Goal: Information Seeking & Learning: Learn about a topic

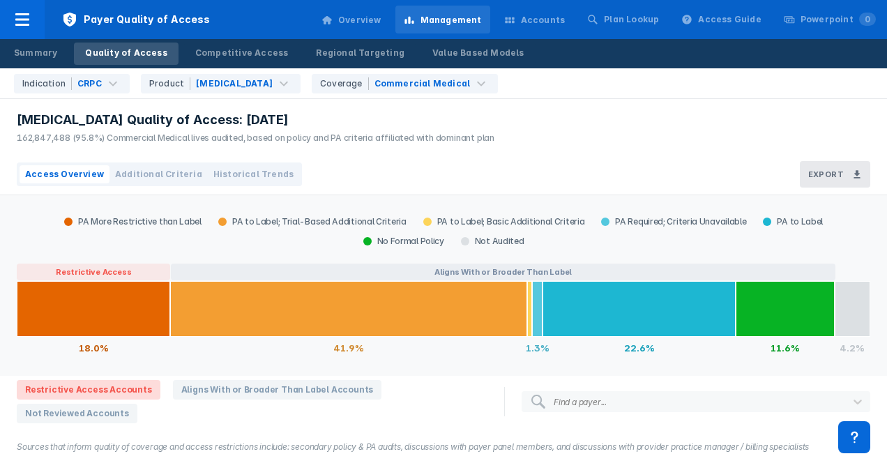
click at [557, 24] on div "Accounts" at bounding box center [543, 20] width 45 height 13
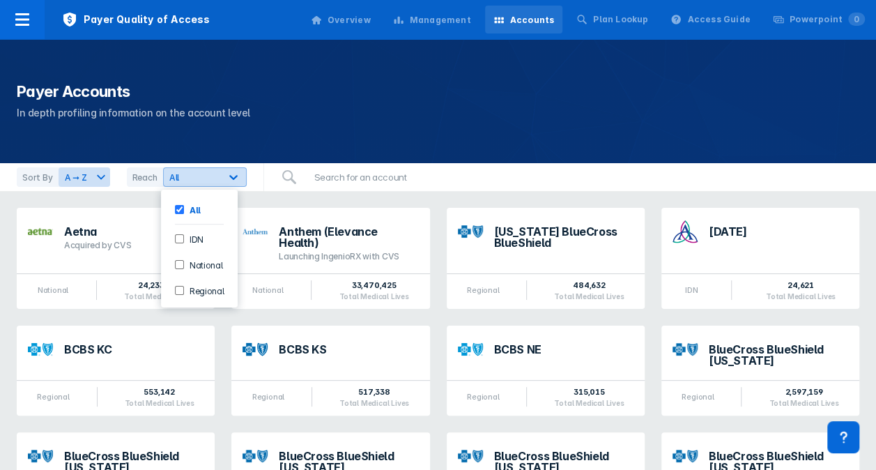
click at [217, 180] on div "All" at bounding box center [192, 177] width 56 height 13
click at [182, 198] on div "All" at bounding box center [200, 209] width 66 height 23
click at [180, 206] on input "All" at bounding box center [179, 209] width 9 height 9
click at [184, 269] on div "National" at bounding box center [200, 264] width 66 height 23
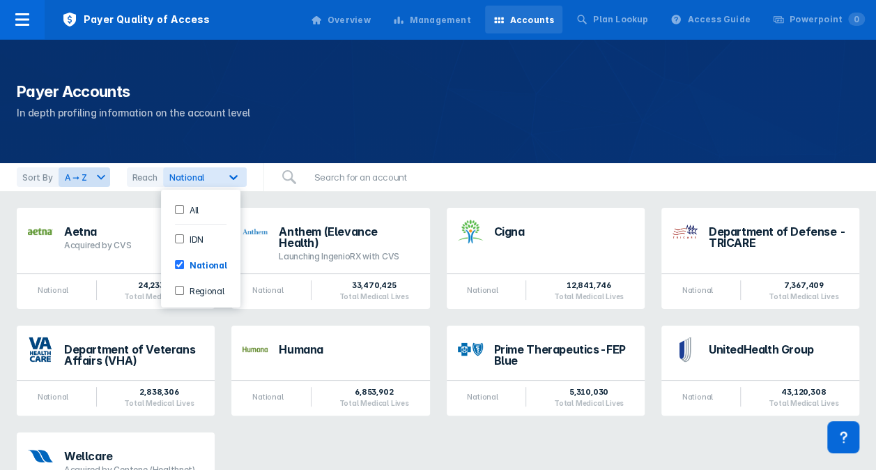
click at [477, 185] on div "Sort By A ➞ Z Reach option National, selected. 4 results available. Use Up and …" at bounding box center [438, 177] width 876 height 28
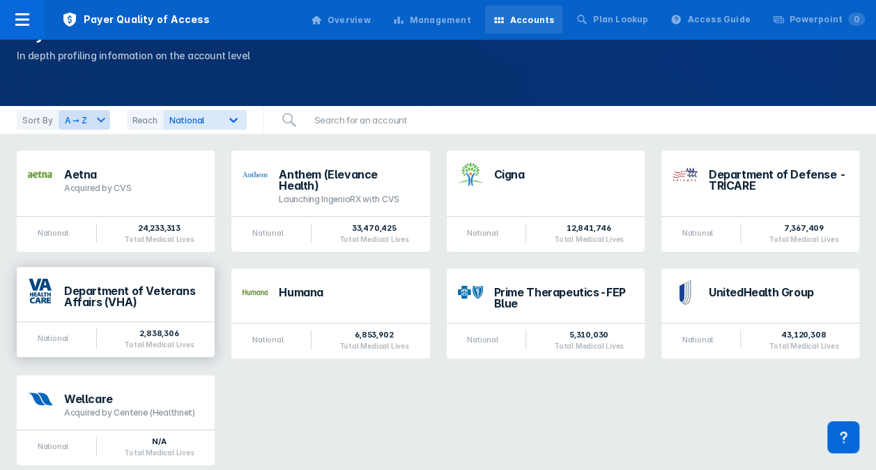
click at [151, 292] on div "Department of Veterans Affairs (VHA)" at bounding box center [133, 296] width 139 height 22
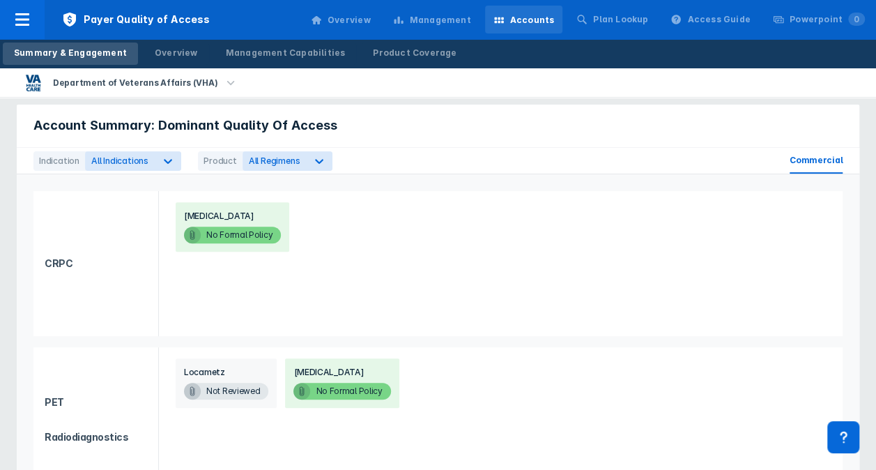
scroll to position [188, 0]
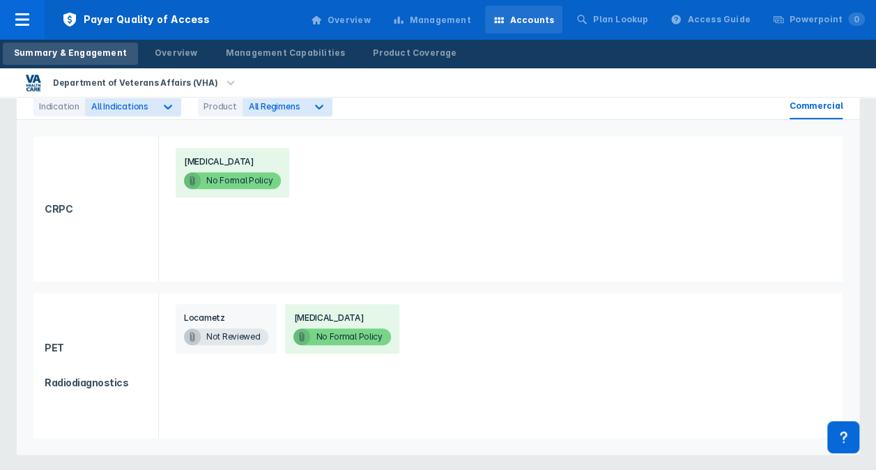
scroll to position [57, 0]
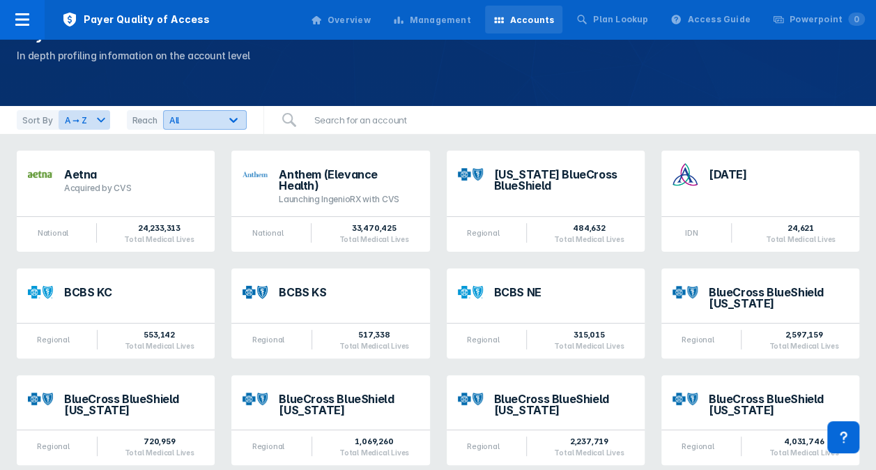
click at [215, 117] on div "All" at bounding box center [192, 120] width 56 height 13
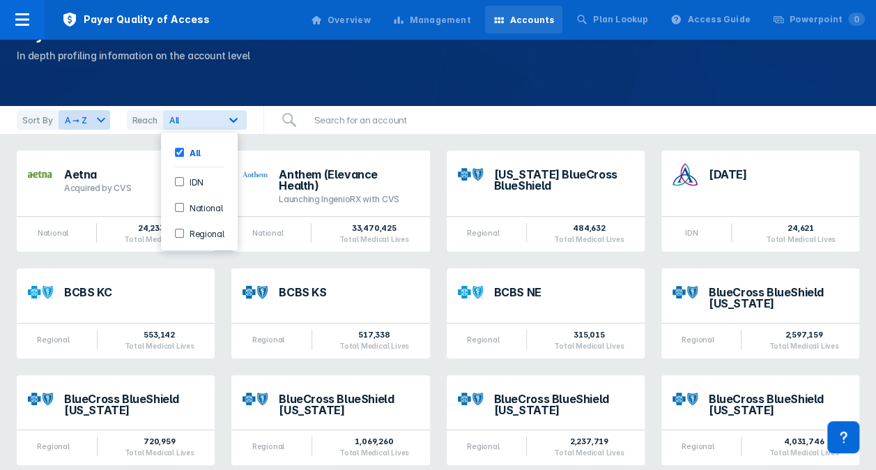
click at [181, 203] on input "National" at bounding box center [179, 207] width 9 height 9
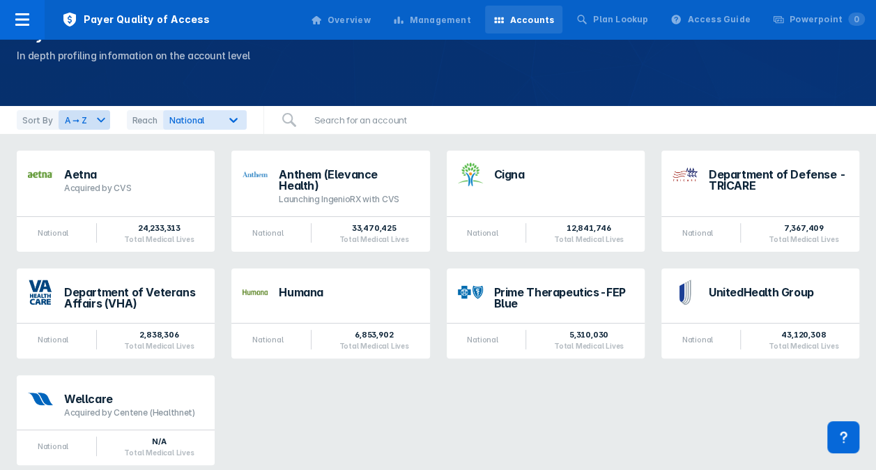
click at [351, 400] on div "Aetna Acquired by CVS National 24,233,313 Total Medical Lives Anthem (Elevance …" at bounding box center [437, 307] width 859 height 331
click at [512, 269] on div "Prime Therapeutics-FEP Blue" at bounding box center [546, 294] width 198 height 54
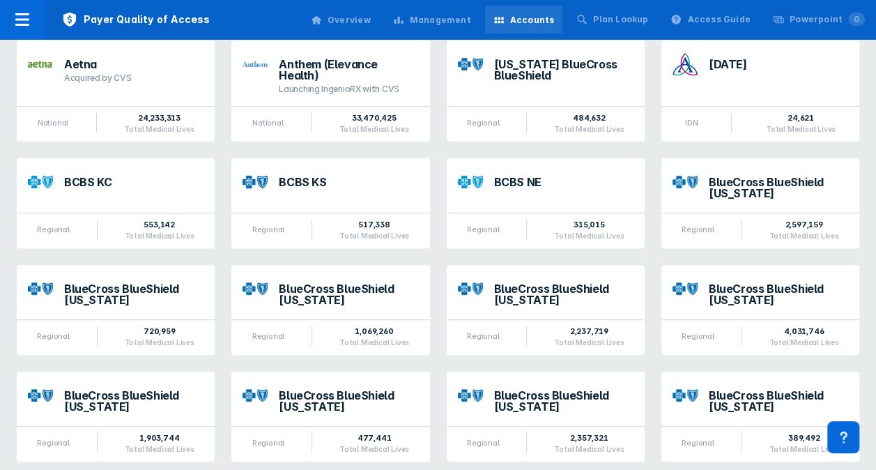
scroll to position [57, 0]
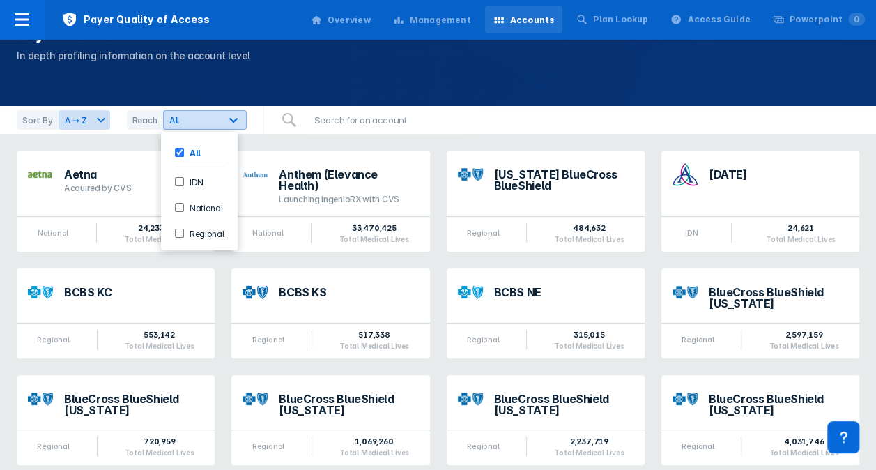
click at [201, 122] on div "All" at bounding box center [191, 120] width 45 height 10
click at [192, 201] on label "National" at bounding box center [203, 207] width 39 height 12
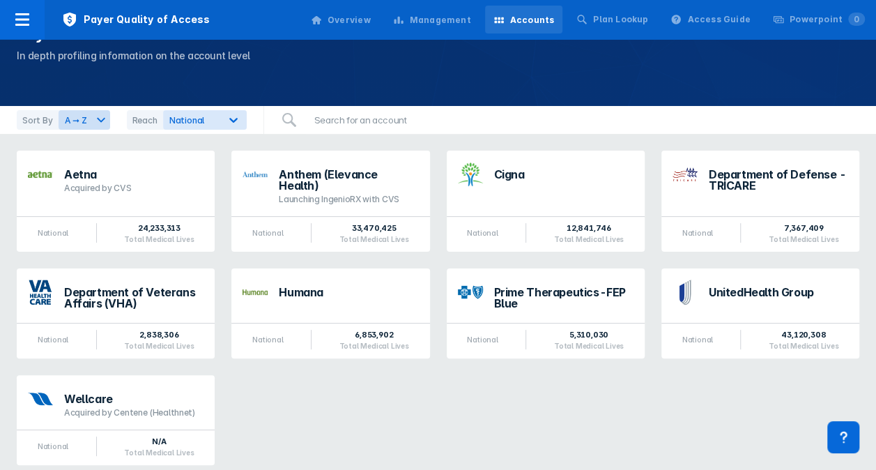
click at [539, 121] on div "Sort By A ➞ Z Reach National" at bounding box center [438, 120] width 876 height 28
click at [546, 425] on div "Aetna Acquired by CVS National 24,233,313 Total Medical Lives Anthem (Elevance …" at bounding box center [437, 307] width 859 height 331
click at [174, 392] on div "Wellcare" at bounding box center [133, 397] width 139 height 11
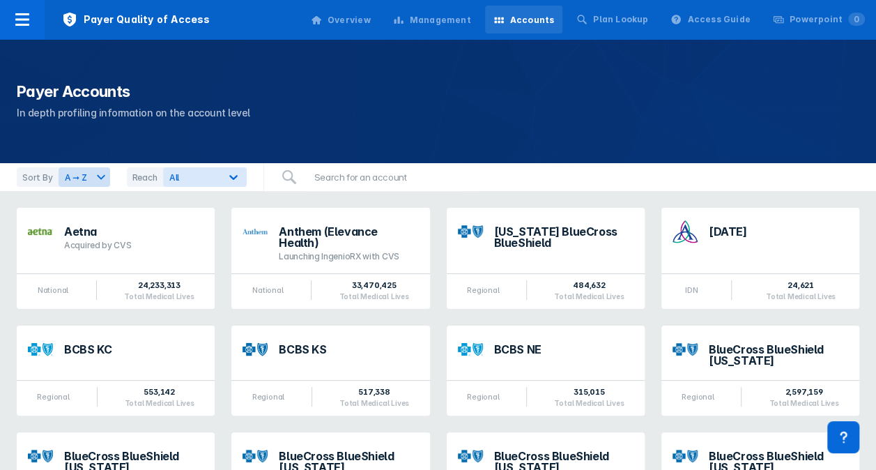
scroll to position [57, 0]
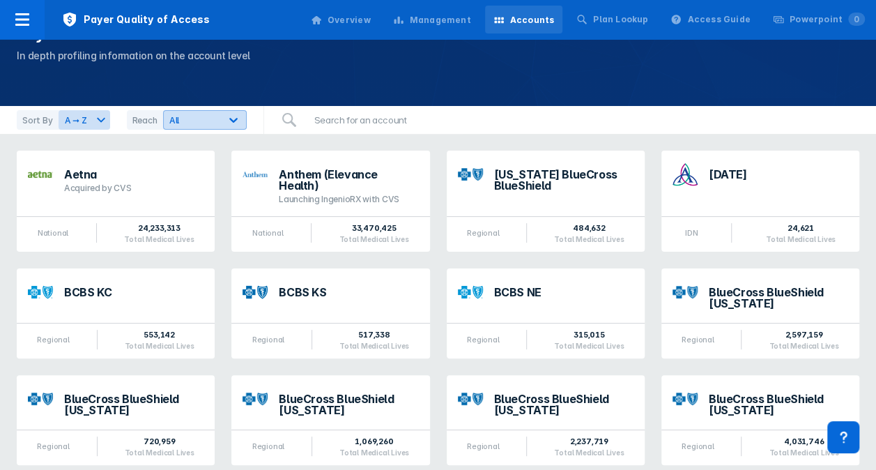
click at [230, 118] on icon at bounding box center [234, 120] width 14 height 14
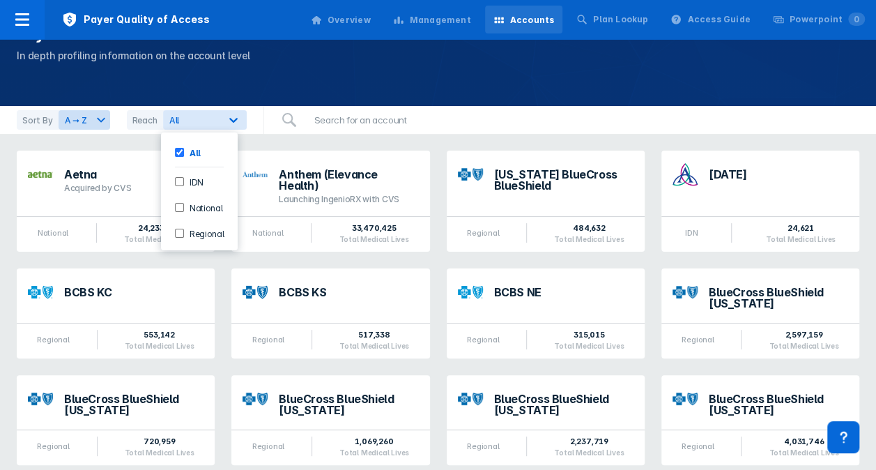
click at [180, 229] on input "Regional" at bounding box center [179, 233] width 9 height 9
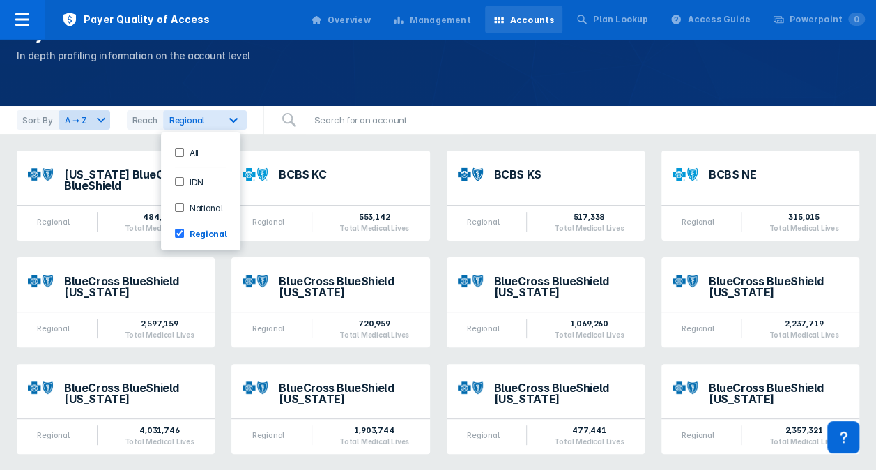
click at [463, 145] on div "BCBS KS Regional 517,338 Total Medical Lives" at bounding box center [545, 195] width 215 height 107
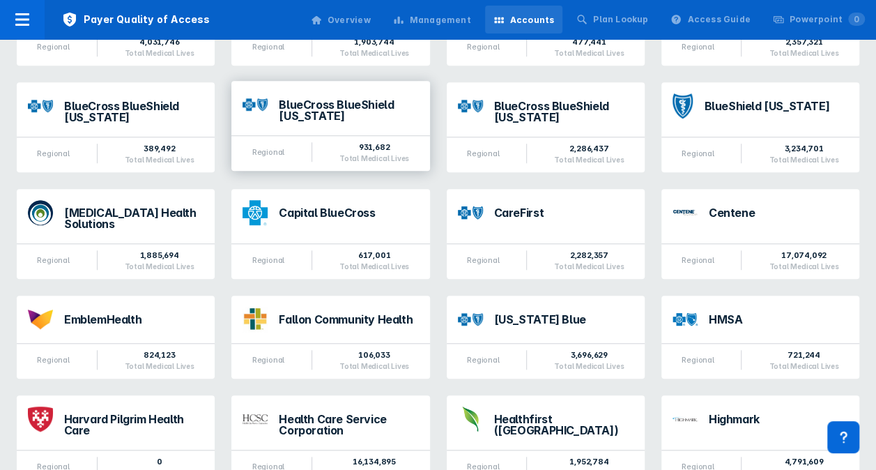
scroll to position [0, 0]
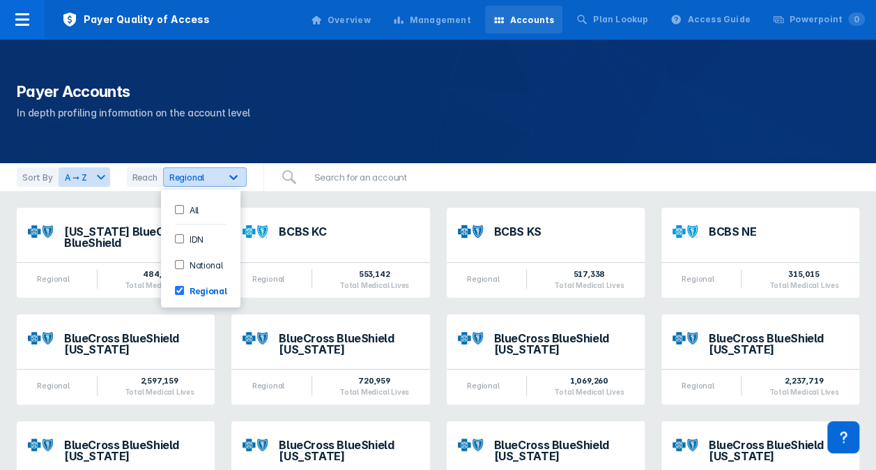
click at [184, 177] on span "Regional" at bounding box center [186, 177] width 35 height 10
click at [184, 236] on label "IDN" at bounding box center [194, 239] width 20 height 12
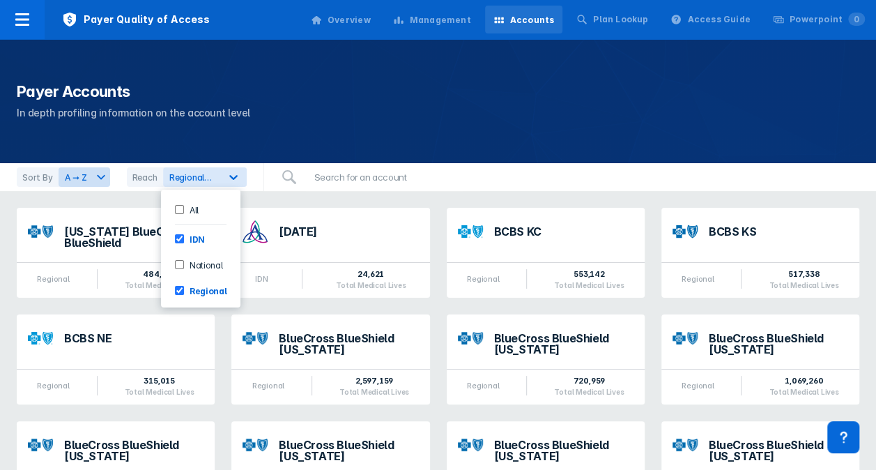
click at [181, 286] on input "Regional" at bounding box center [179, 290] width 9 height 9
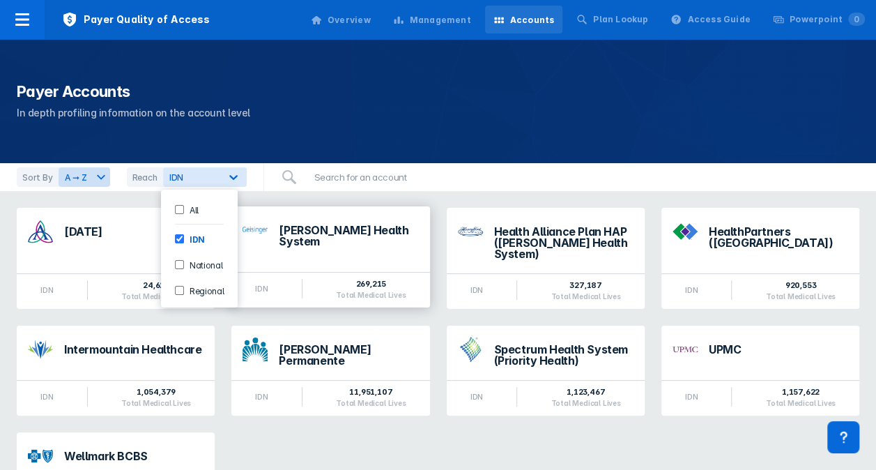
scroll to position [61, 0]
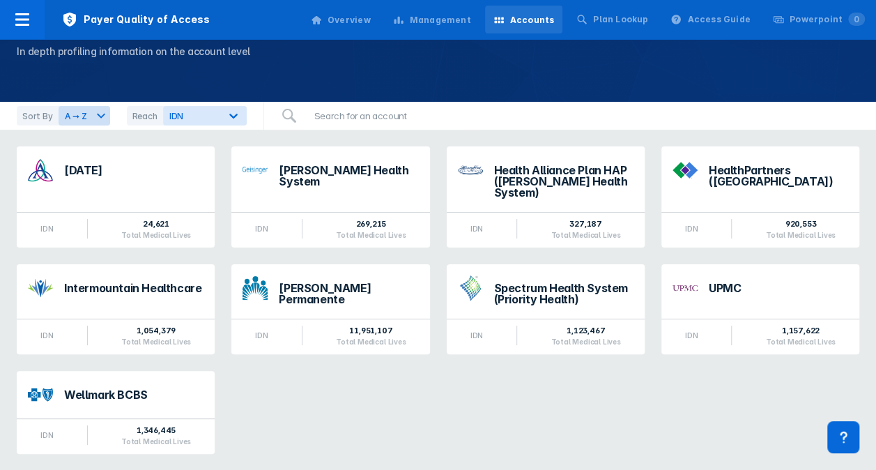
click at [330, 404] on div "[DATE] IDN 24,621 Total Medical Lives [PERSON_NAME] Health System IDN 269,215 T…" at bounding box center [437, 300] width 859 height 324
click at [367, 418] on div "[DATE] IDN 24,621 Total Medical Lives [PERSON_NAME] Health System IDN 269,215 T…" at bounding box center [437, 300] width 859 height 324
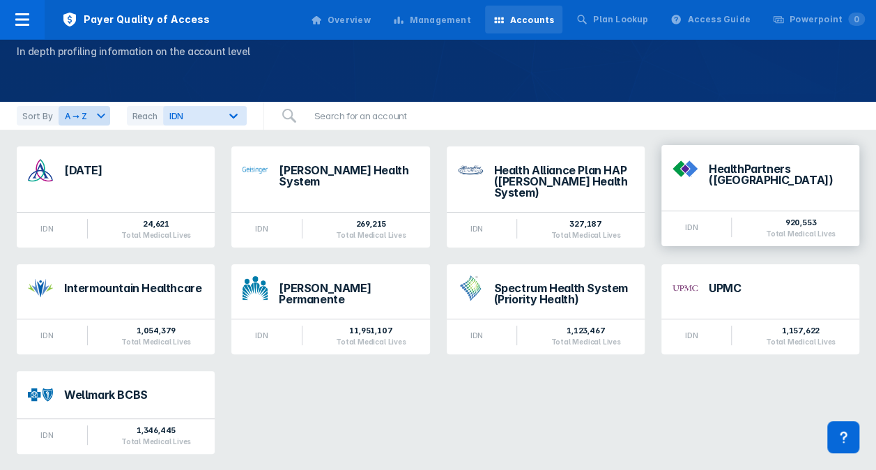
click at [700, 174] on div "HealthPartners ([GEOGRAPHIC_DATA])" at bounding box center [760, 172] width 198 height 54
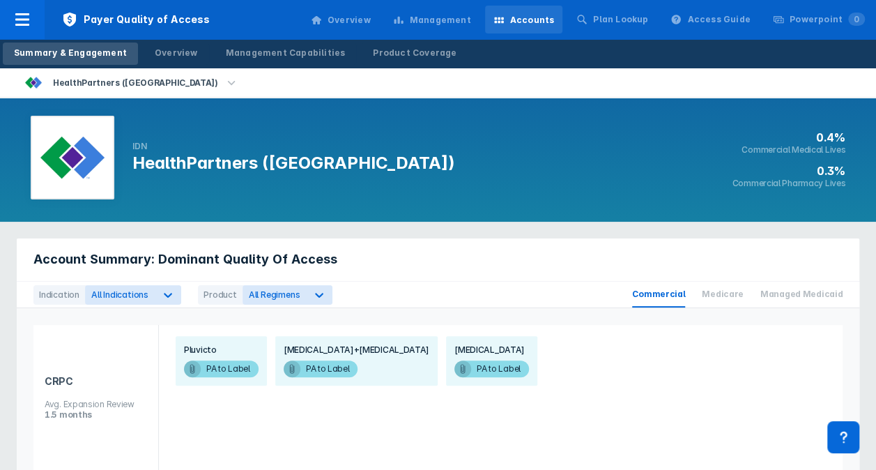
scroll to position [61, 0]
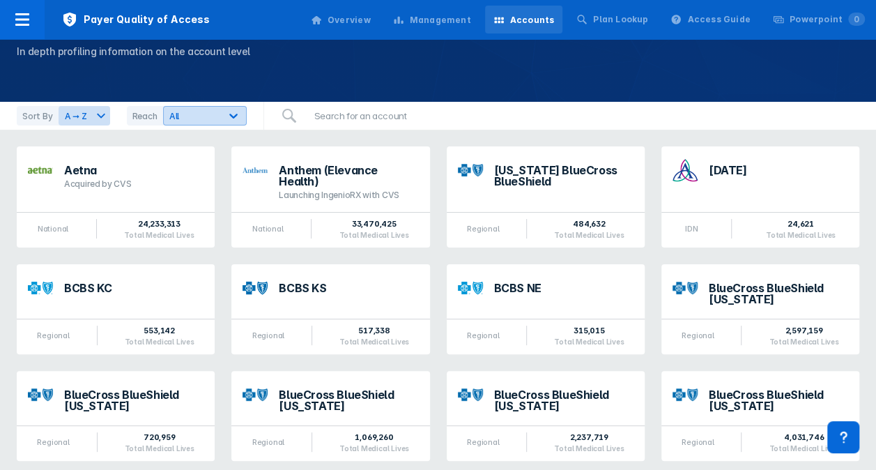
click at [238, 114] on icon at bounding box center [234, 116] width 14 height 14
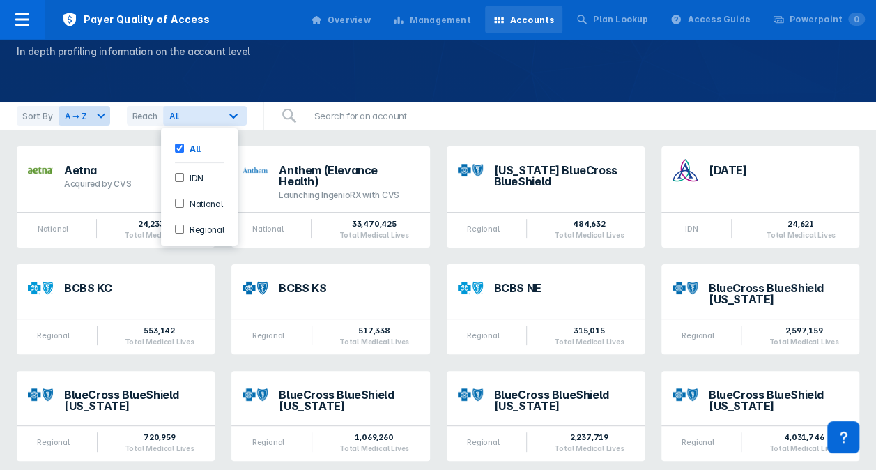
click at [181, 178] on input "IDN" at bounding box center [179, 177] width 9 height 9
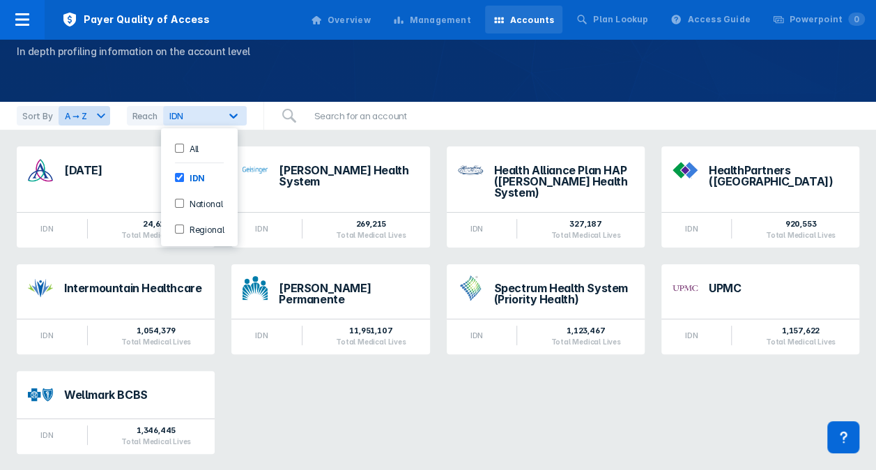
click at [473, 376] on div "[DATE] IDN 24,621 Total Medical Lives [PERSON_NAME] Health System IDN 269,215 T…" at bounding box center [437, 300] width 859 height 324
click at [330, 440] on div "[DATE] IDN 24,621 Total Medical Lives [PERSON_NAME] Health System IDN 269,215 T…" at bounding box center [437, 300] width 859 height 324
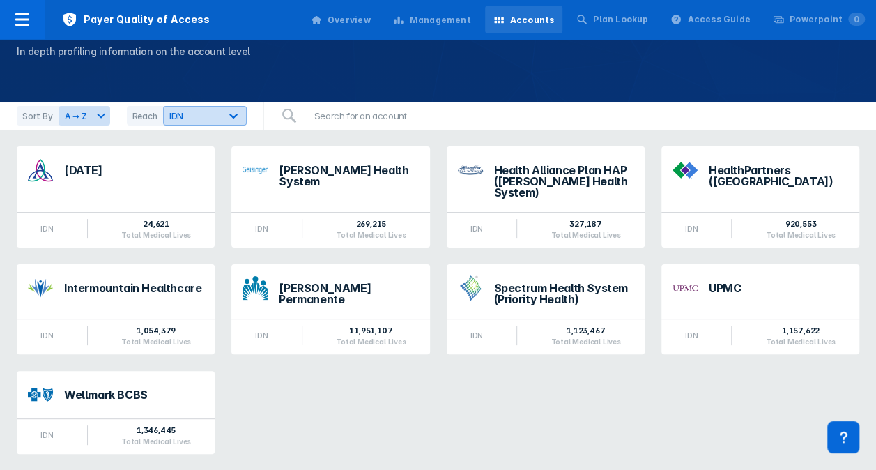
click at [222, 106] on div at bounding box center [233, 115] width 25 height 25
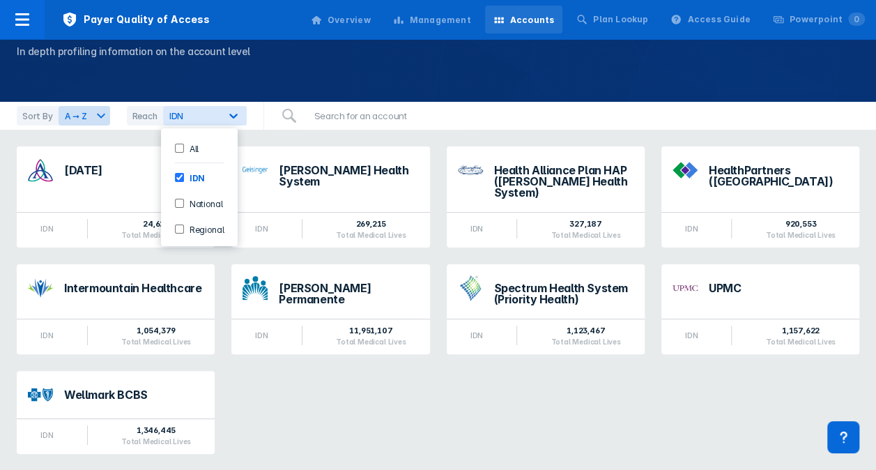
click at [175, 173] on input "IDN" at bounding box center [179, 177] width 9 height 9
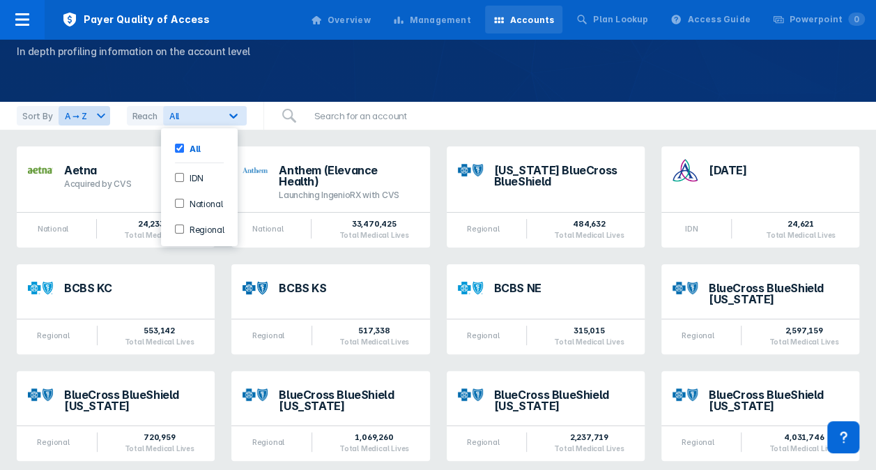
click at [178, 226] on input "Regional" at bounding box center [179, 228] width 9 height 9
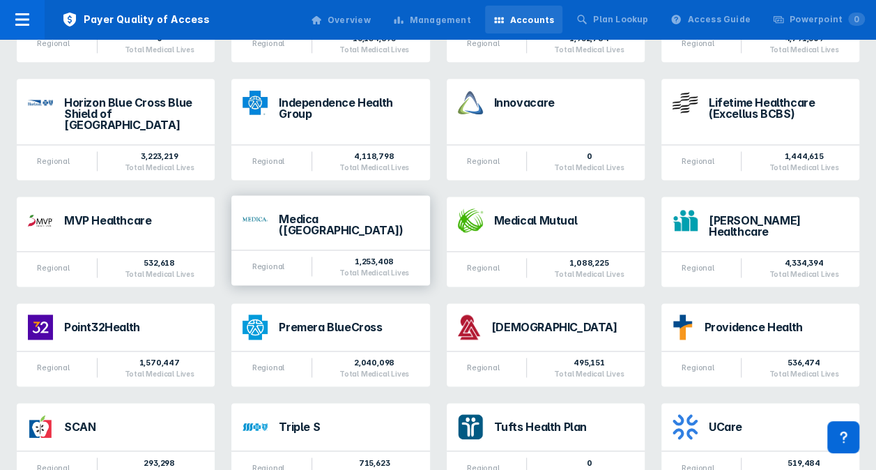
scroll to position [873, 0]
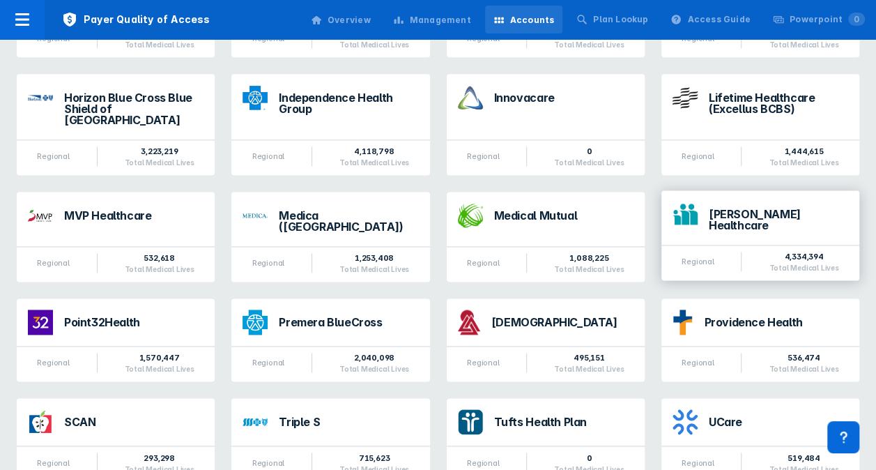
click at [743, 208] on div "[PERSON_NAME] Healthcare" at bounding box center [778, 219] width 139 height 22
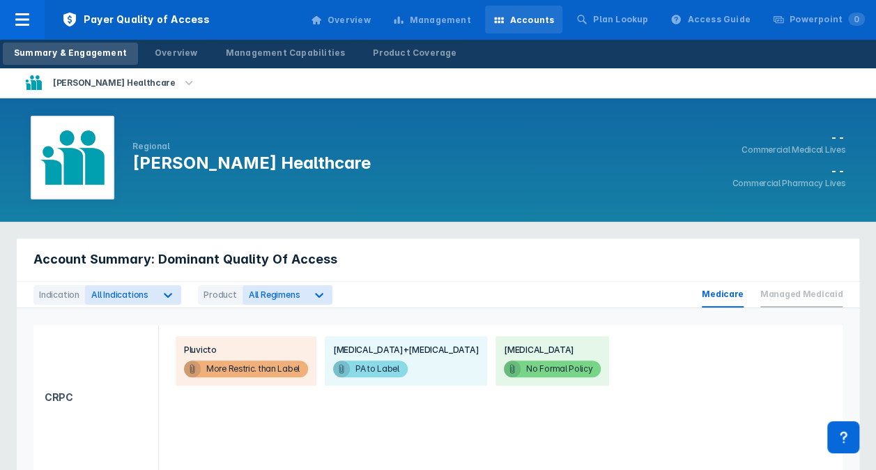
click at [799, 294] on span "Managed Medicaid" at bounding box center [801, 295] width 82 height 26
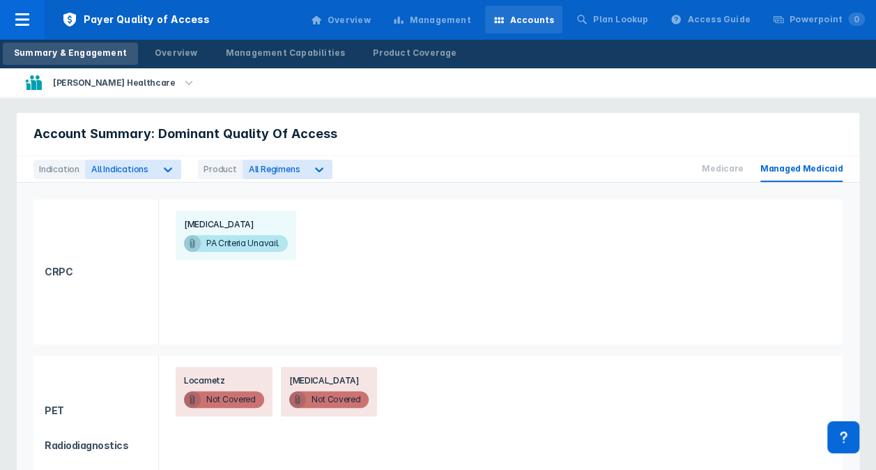
scroll to position [121, 0]
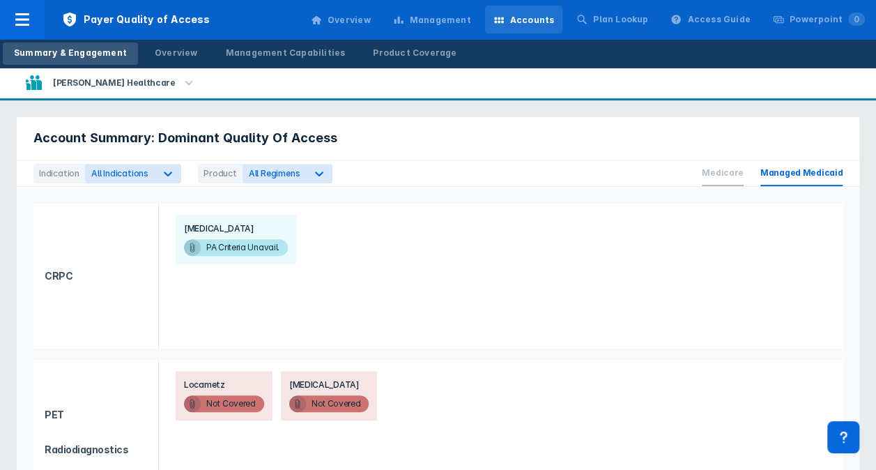
click at [737, 169] on span "Medicare" at bounding box center [723, 173] width 42 height 26
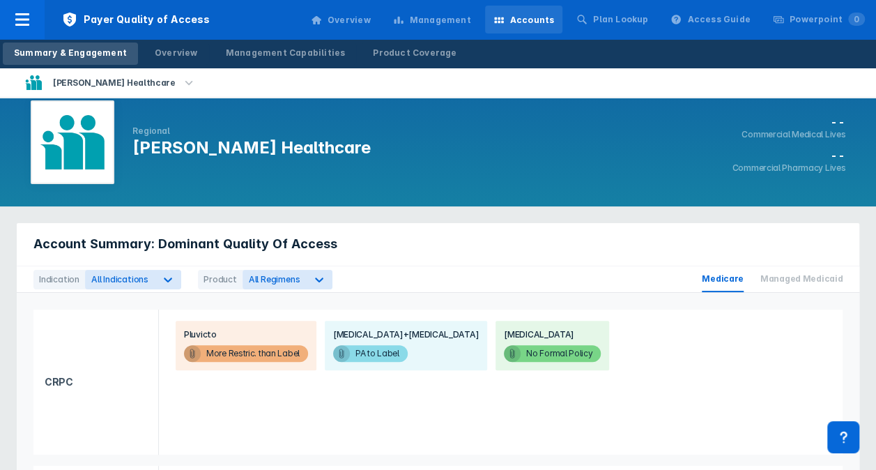
scroll to position [0, 0]
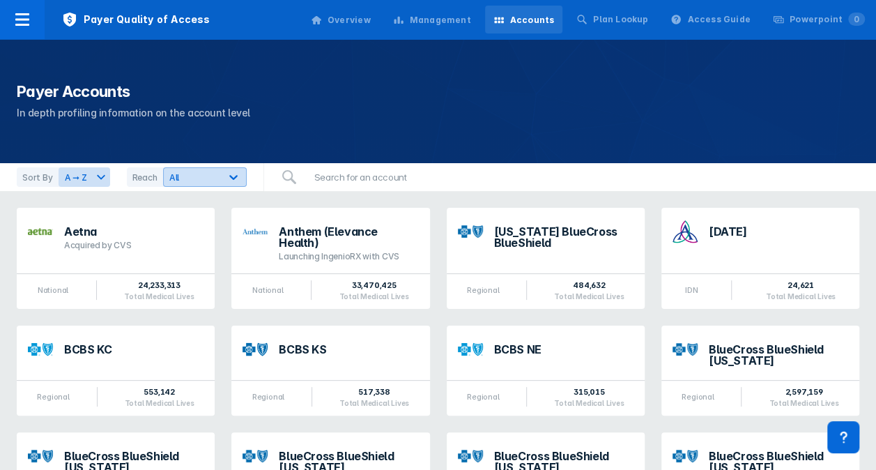
click at [199, 169] on div "All" at bounding box center [205, 177] width 84 height 20
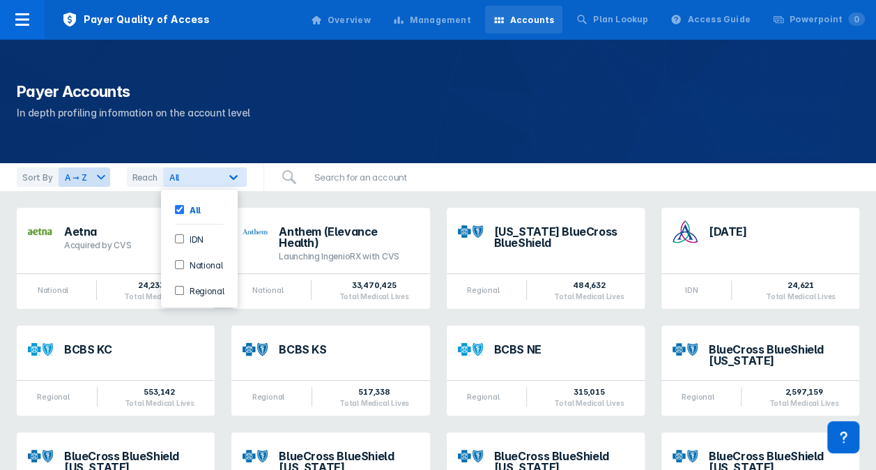
click at [199, 281] on div "Regional" at bounding box center [200, 290] width 66 height 23
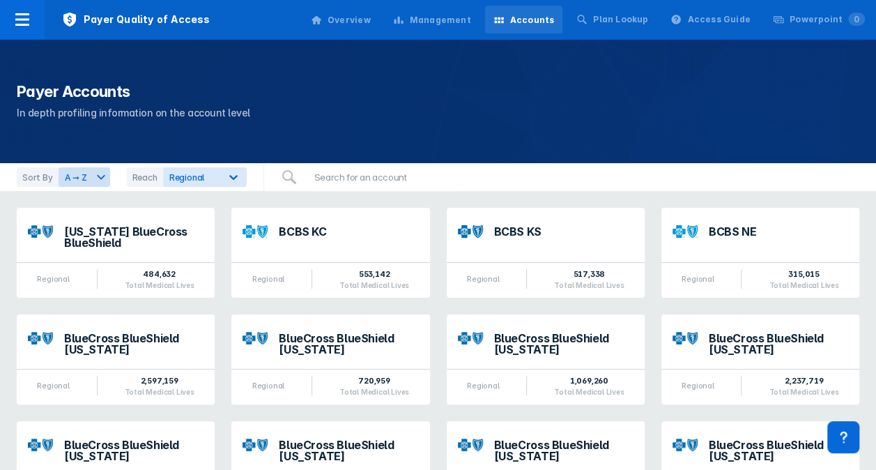
click at [489, 155] on div "Payer Accounts In depth profiling information on the account level" at bounding box center [438, 101] width 876 height 124
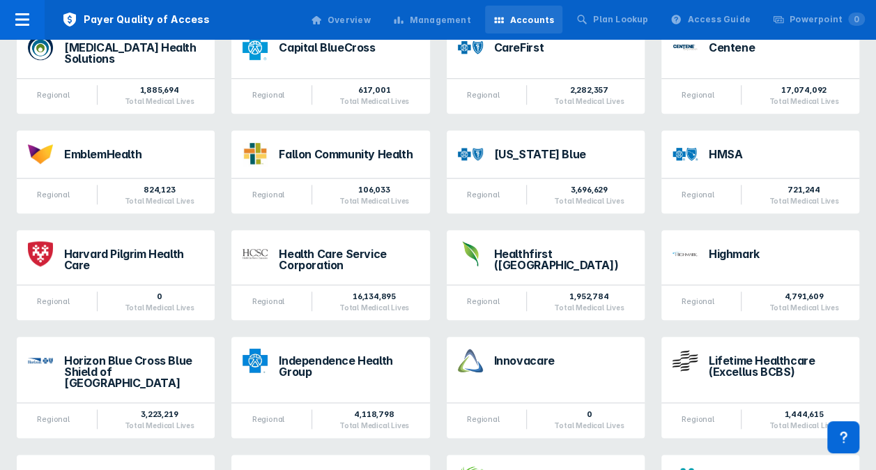
scroll to position [618, 0]
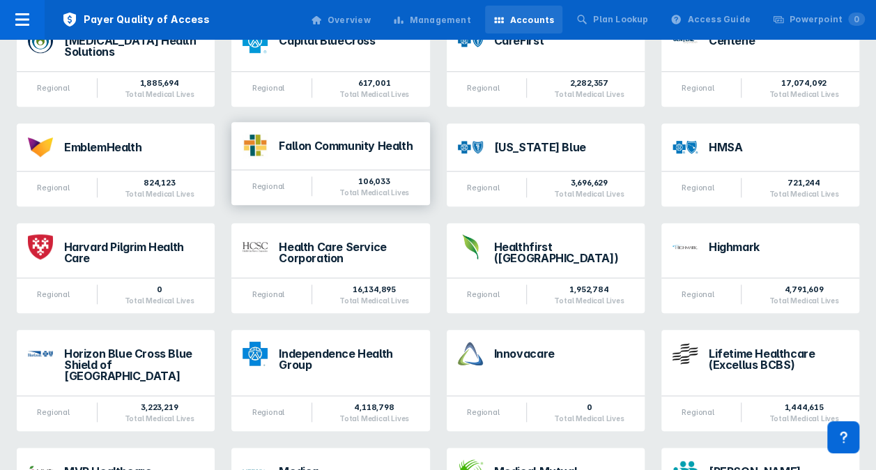
click at [369, 146] on div "Fallon Community Health" at bounding box center [348, 149] width 139 height 18
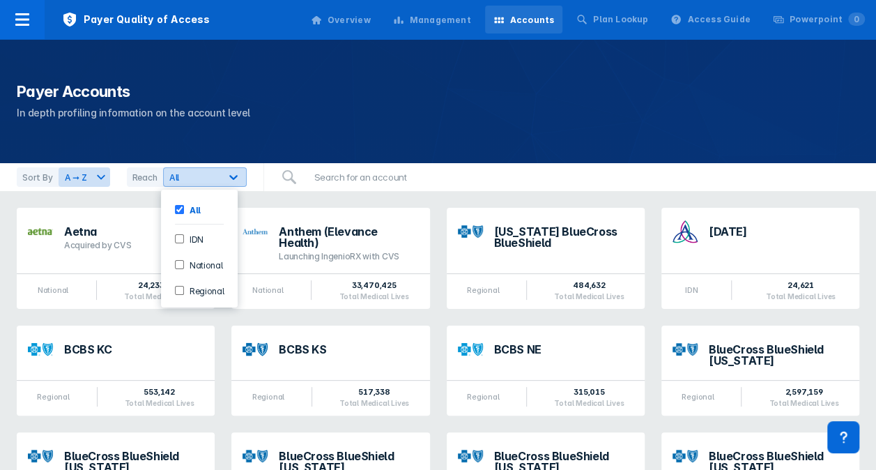
click at [204, 176] on div "All" at bounding box center [191, 177] width 45 height 10
click at [178, 287] on input "Regional" at bounding box center [179, 290] width 9 height 9
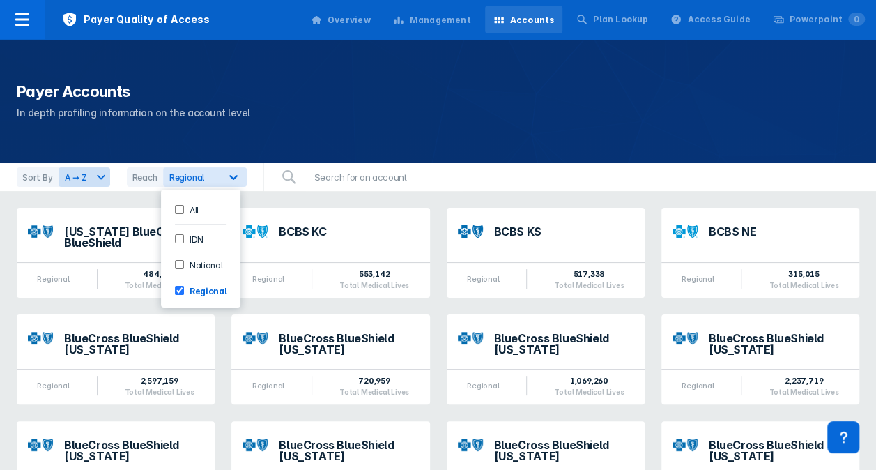
click at [403, 202] on div "BCBS KC Regional 553,142 Total Medical Lives" at bounding box center [330, 252] width 215 height 107
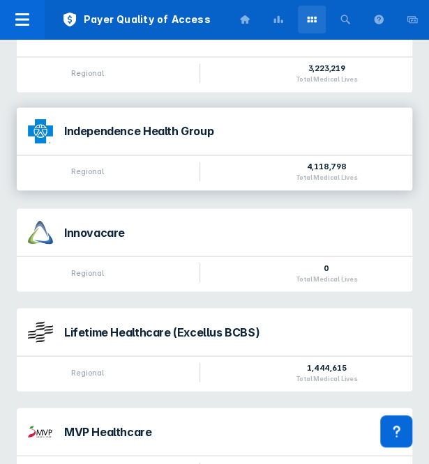
scroll to position [3026, 0]
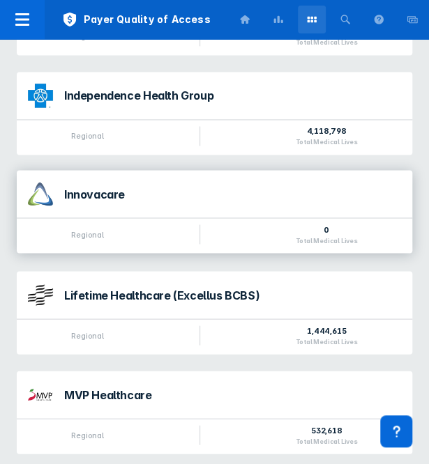
click at [320, 228] on div "0 Total Medical Lives" at bounding box center [326, 234] width 68 height 21
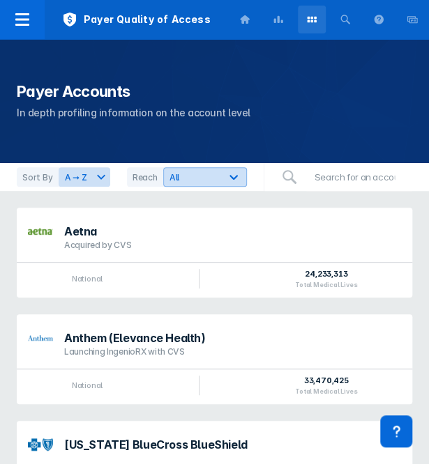
click at [203, 176] on div "All" at bounding box center [191, 177] width 45 height 10
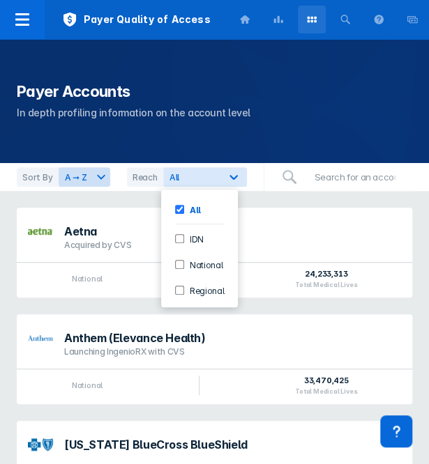
click at [194, 285] on label "Regional" at bounding box center [204, 290] width 40 height 12
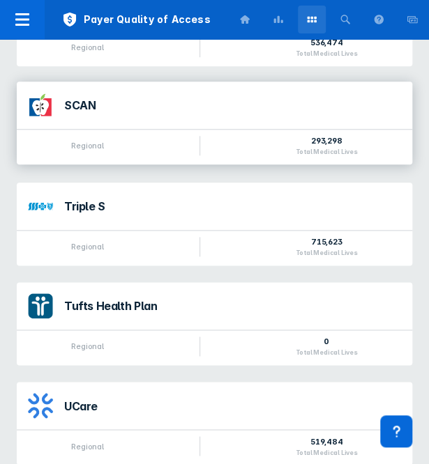
scroll to position [4118, 0]
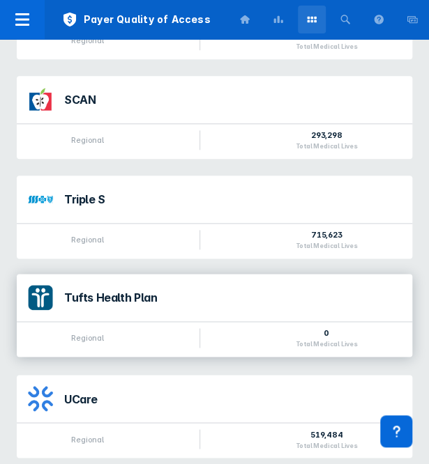
click at [251, 292] on div "Tufts Health Plan" at bounding box center [232, 297] width 337 height 11
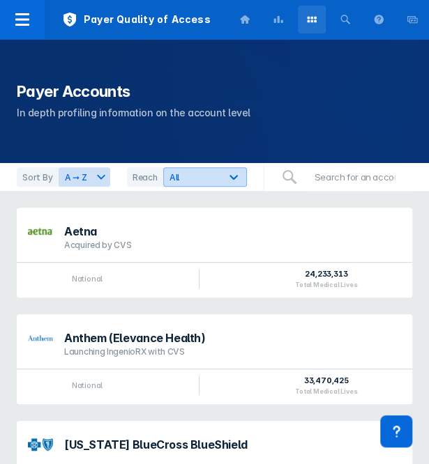
click at [214, 173] on div "All" at bounding box center [192, 177] width 56 height 13
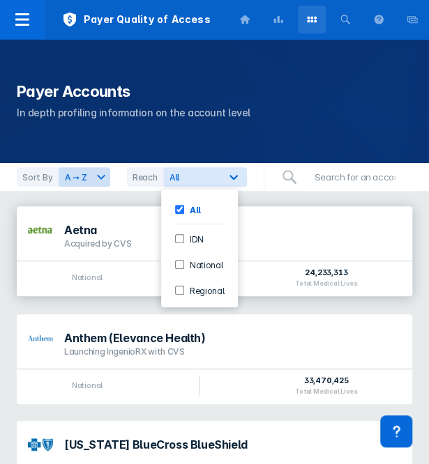
click at [301, 211] on div "Aetna Acquired by CVS" at bounding box center [214, 233] width 395 height 54
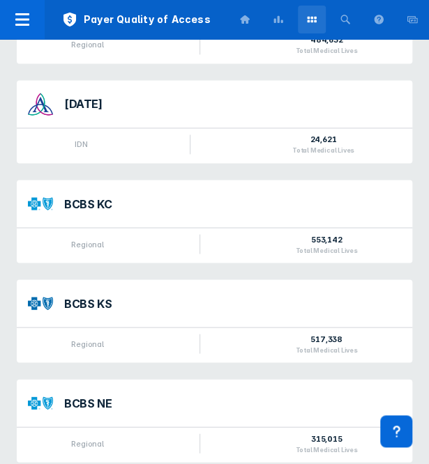
scroll to position [5929, 0]
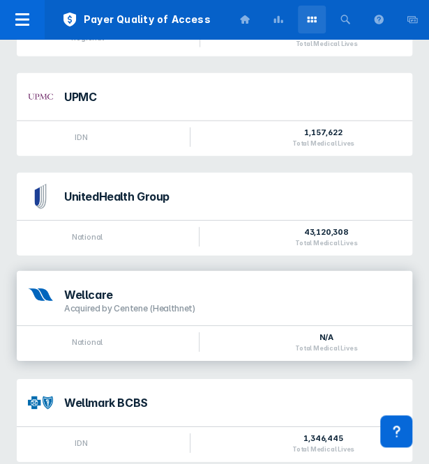
click at [220, 271] on div "Wellcare Acquired by Centene (Healthnet)" at bounding box center [214, 298] width 395 height 54
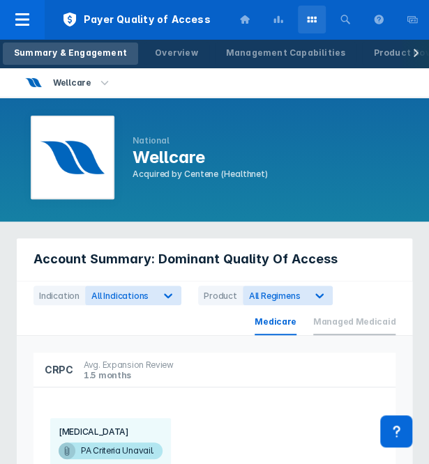
click at [337, 317] on span "Managed Medicaid" at bounding box center [354, 322] width 82 height 26
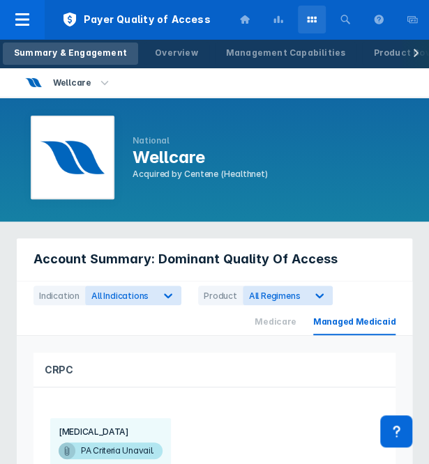
click at [273, 231] on div "Account Summary: Dominant Quality Of Access Indication All Indications Product …" at bounding box center [214, 454] width 412 height 449
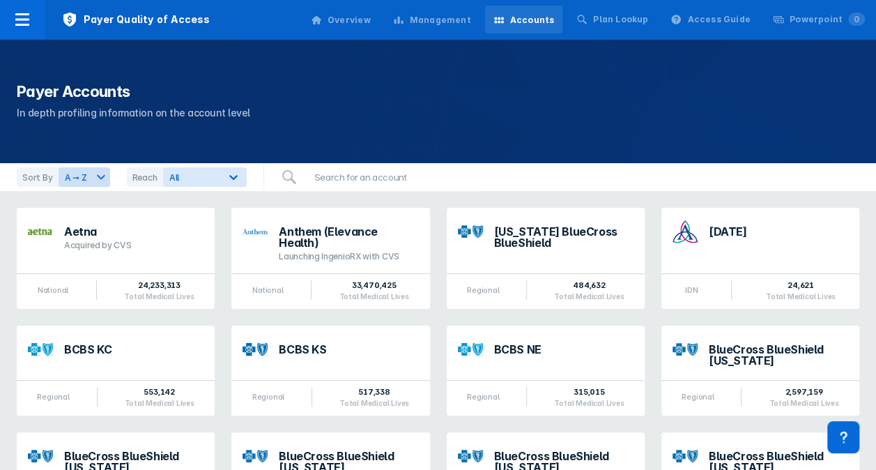
click at [460, 27] on div "Management" at bounding box center [432, 20] width 95 height 29
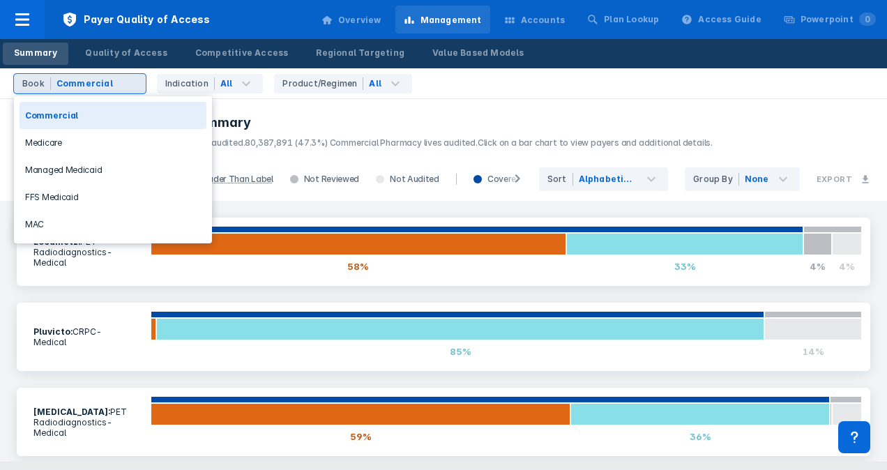
click at [116, 83] on input "text" at bounding box center [117, 84] width 3 height 14
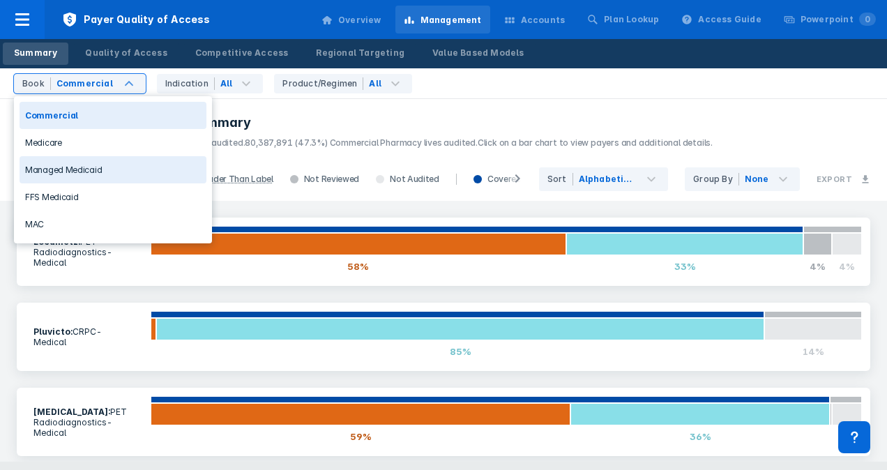
click at [95, 177] on div "Managed Medicaid" at bounding box center [113, 169] width 187 height 27
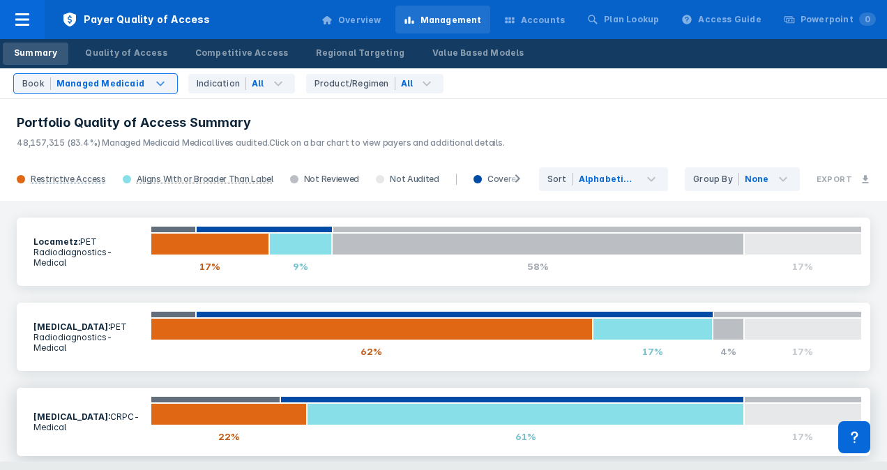
scroll to position [11, 0]
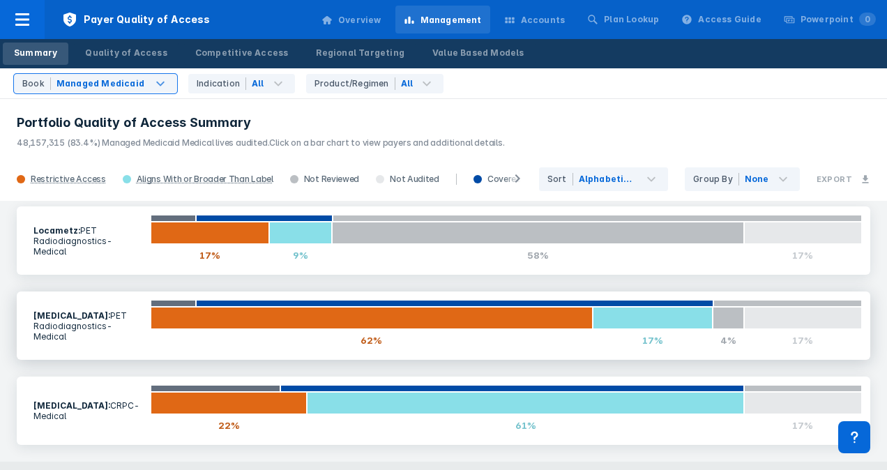
click at [86, 336] on p "Medical" at bounding box center [87, 336] width 109 height 10
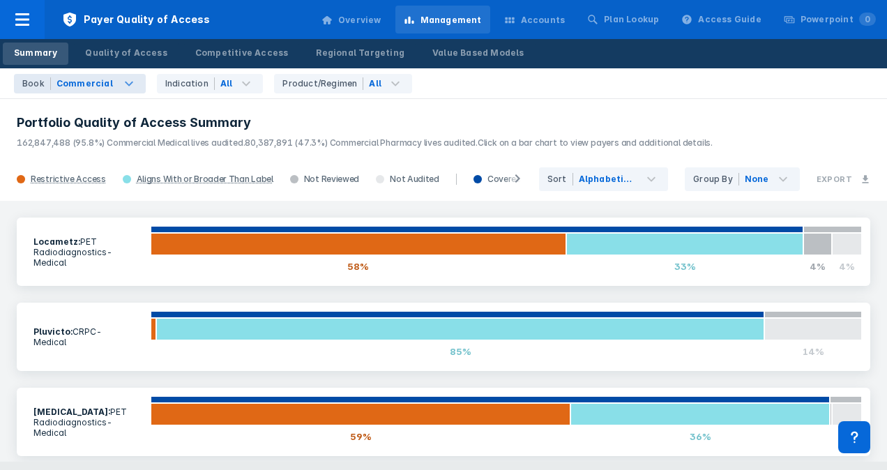
click at [100, 89] on div "Book Commercial" at bounding box center [80, 84] width 132 height 20
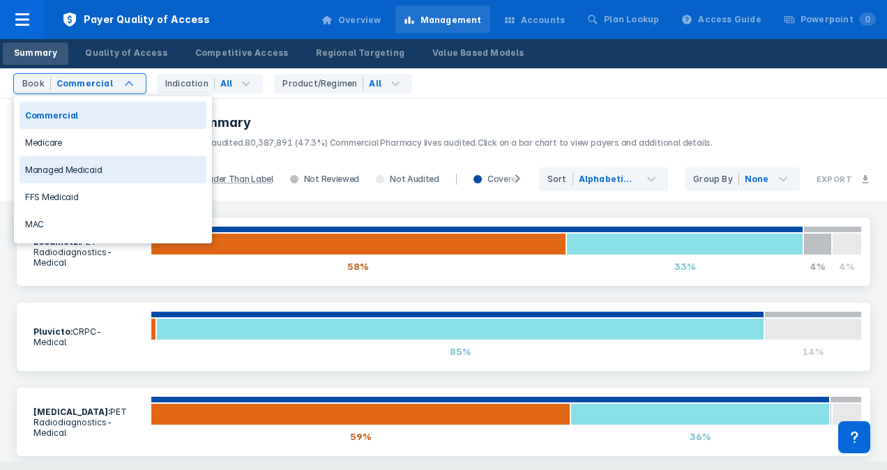
drag, startPoint x: 75, startPoint y: 181, endPoint x: 71, endPoint y: 164, distance: 17.2
click at [71, 164] on div "Commercial Medicare Managed Medicaid FFS Medicaid MAC" at bounding box center [113, 169] width 198 height 147
click at [71, 164] on div "Managed Medicaid" at bounding box center [113, 169] width 187 height 27
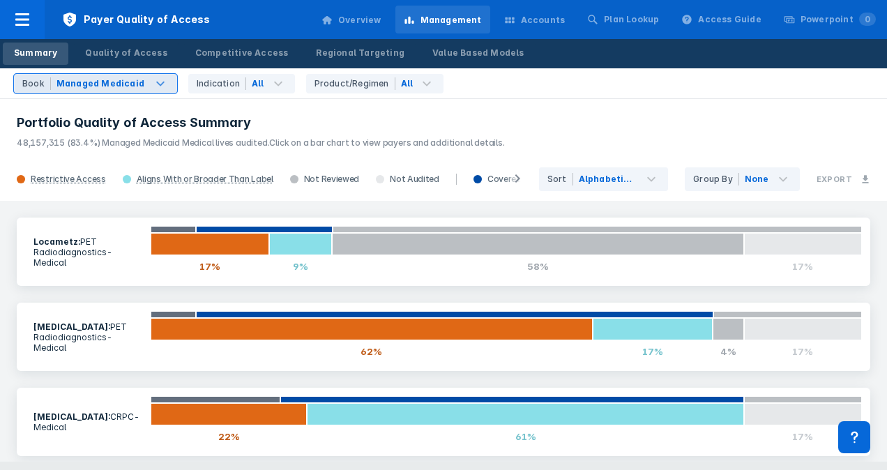
click at [92, 75] on div "Book Managed Medicaid" at bounding box center [95, 84] width 163 height 20
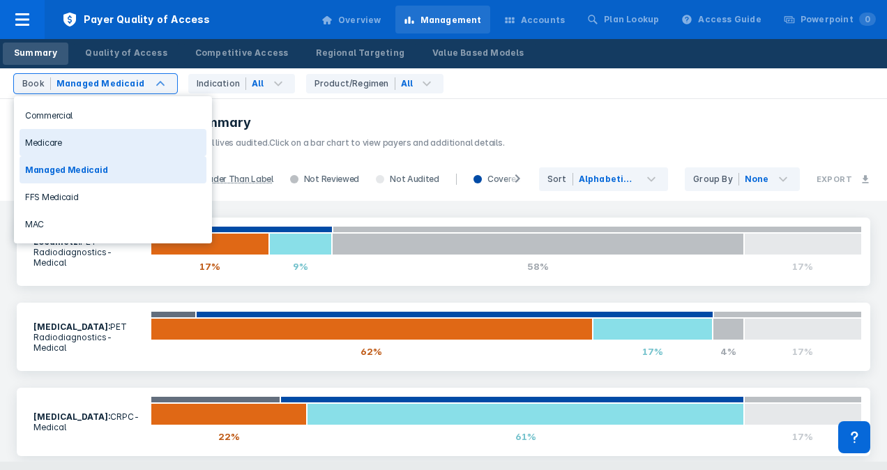
click at [77, 148] on div "Medicare" at bounding box center [113, 142] width 187 height 27
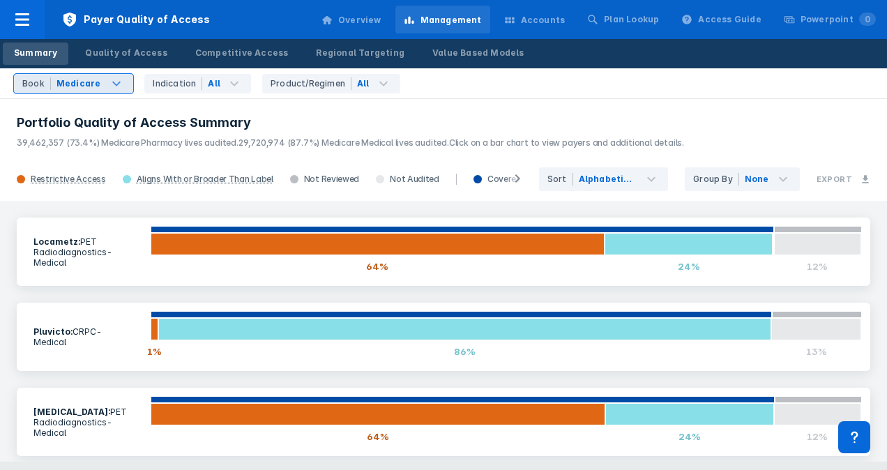
click at [82, 75] on div "Book Medicare" at bounding box center [73, 84] width 119 height 20
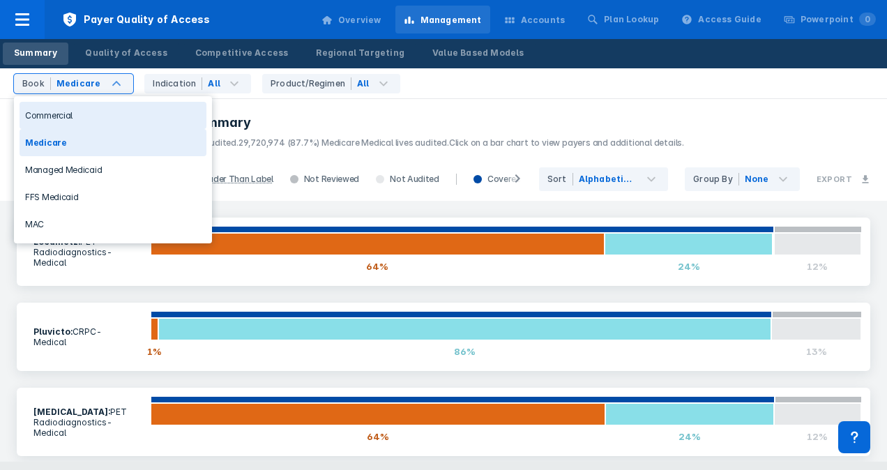
click at [64, 104] on div "Commercial" at bounding box center [113, 115] width 187 height 27
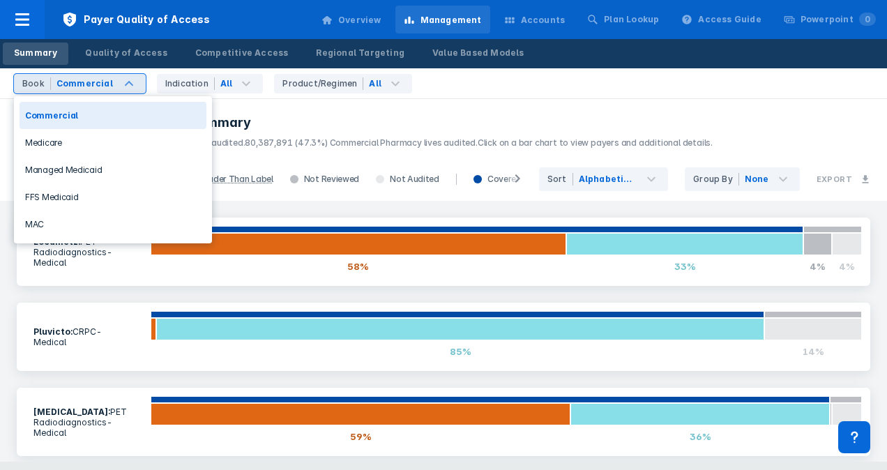
click at [67, 81] on div "Commercial" at bounding box center [84, 83] width 56 height 13
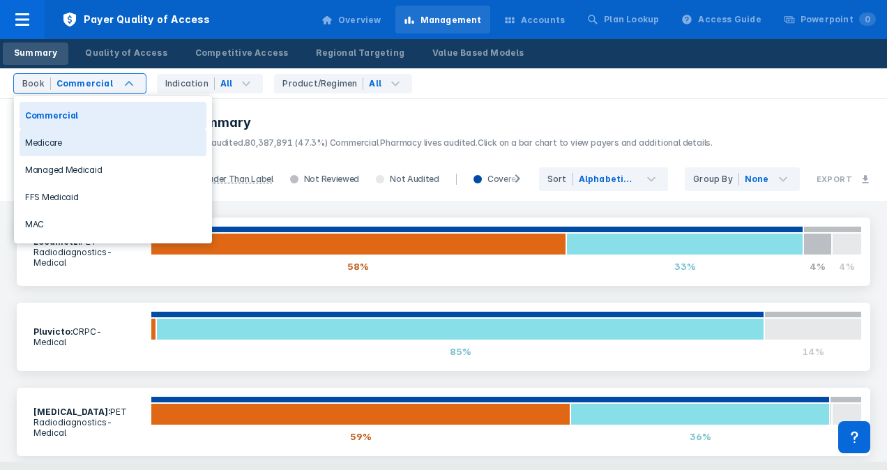
click at [69, 145] on div "Medicare" at bounding box center [113, 142] width 187 height 27
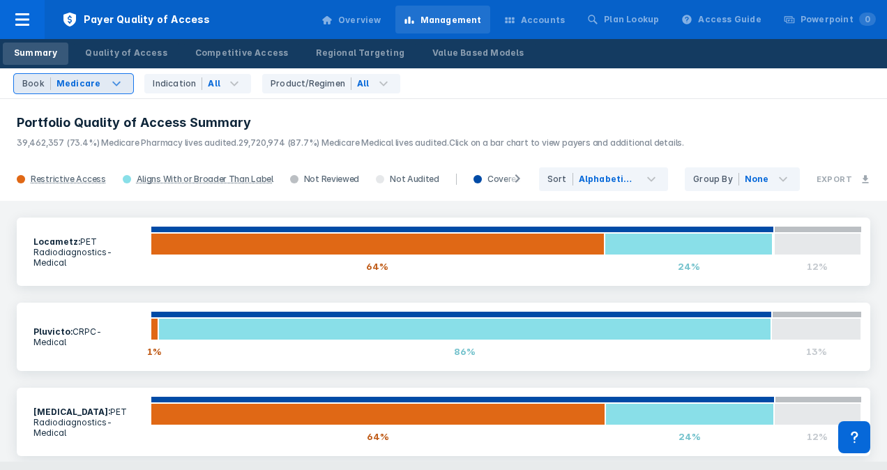
click at [77, 82] on div "Medicare" at bounding box center [78, 83] width 45 height 13
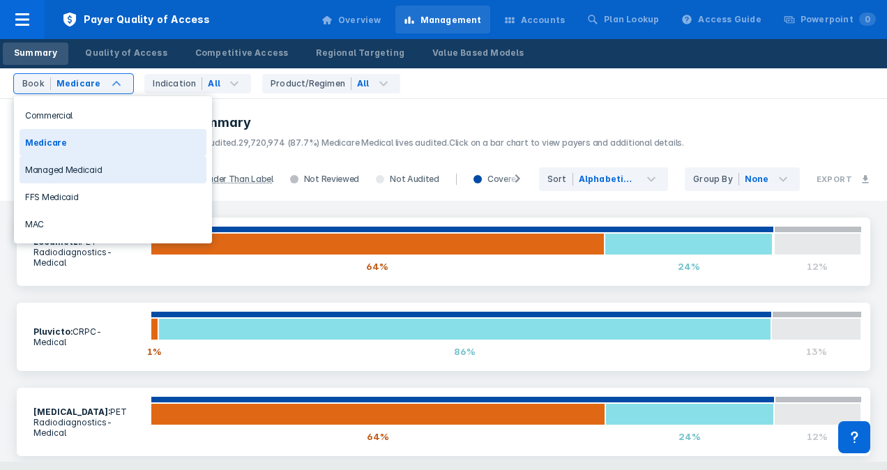
click at [75, 168] on div "Managed Medicaid" at bounding box center [113, 169] width 187 height 27
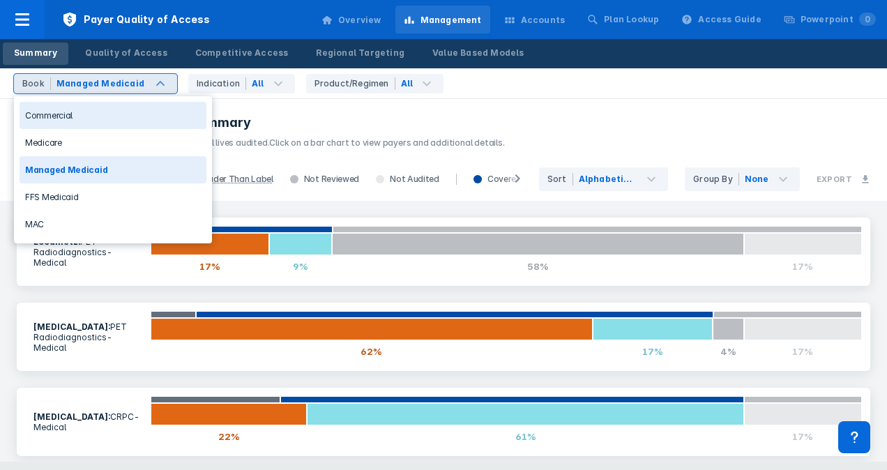
click at [85, 93] on div "Book Managed Medicaid" at bounding box center [95, 84] width 163 height 20
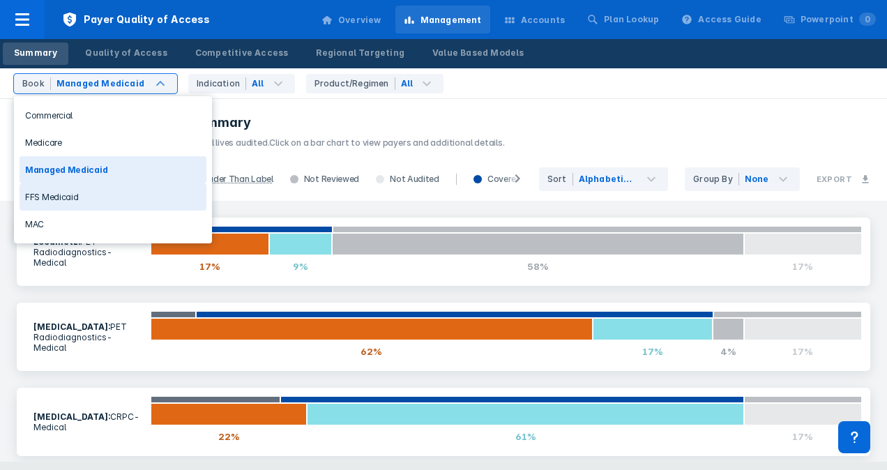
click at [86, 188] on div "FFS Medicaid" at bounding box center [113, 196] width 187 height 27
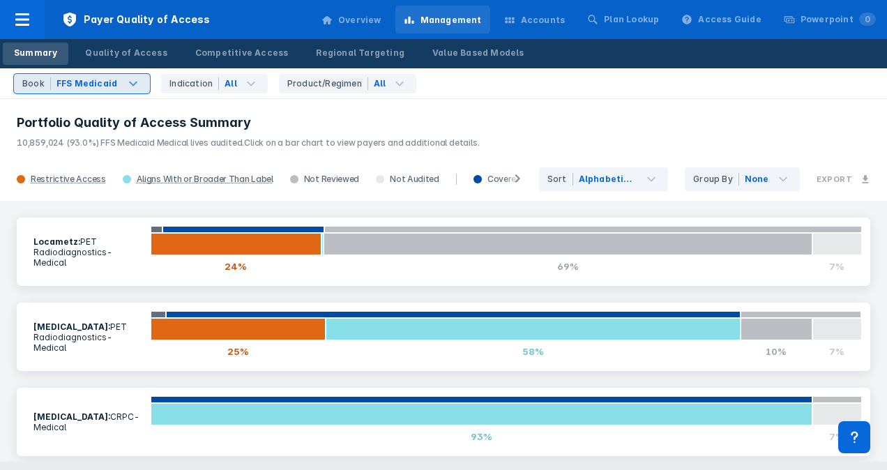
click at [113, 81] on div "FFS Medicaid" at bounding box center [86, 83] width 63 height 13
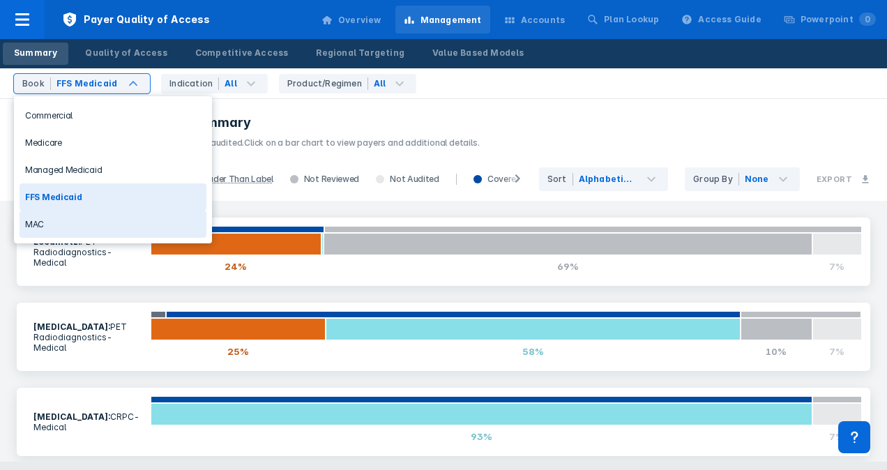
click at [77, 213] on div "MAC" at bounding box center [113, 223] width 187 height 27
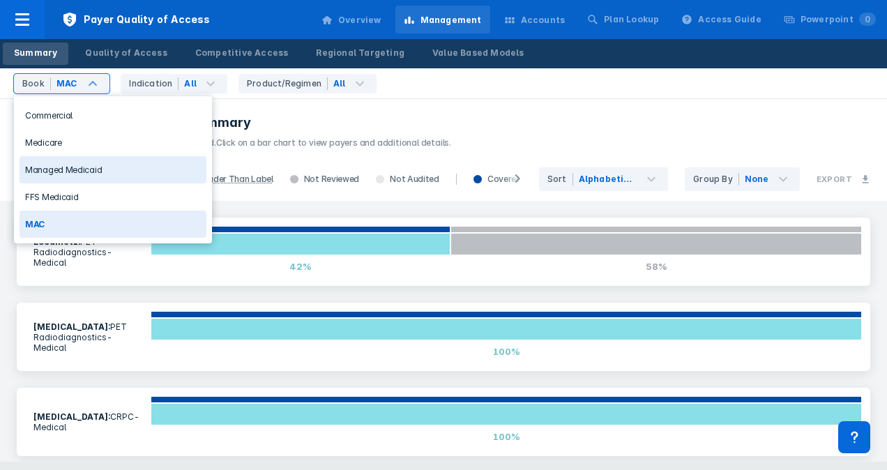
click at [73, 172] on div "Managed Medicaid" at bounding box center [113, 169] width 187 height 27
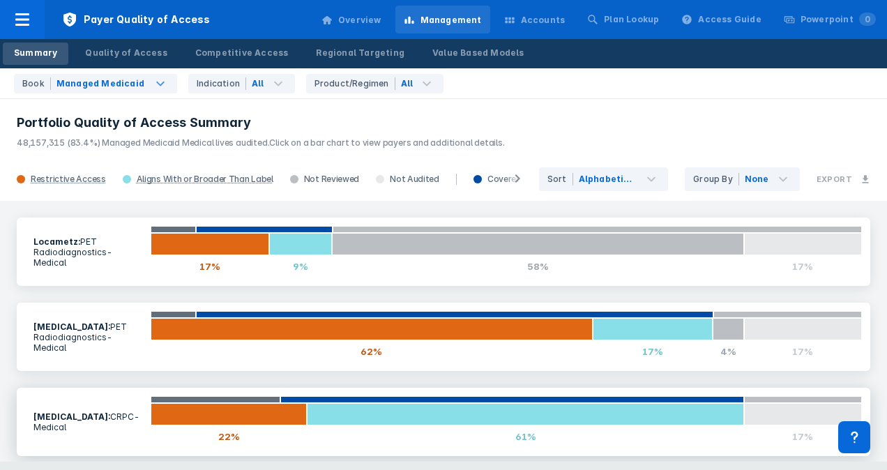
click at [82, 424] on p "Medical" at bounding box center [87, 427] width 109 height 10
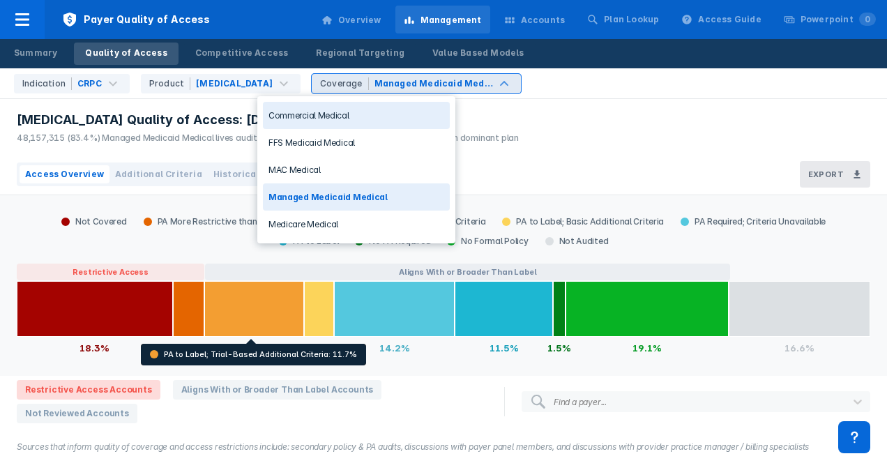
click at [397, 82] on div "Managed Medicaid Medical" at bounding box center [433, 83] width 118 height 13
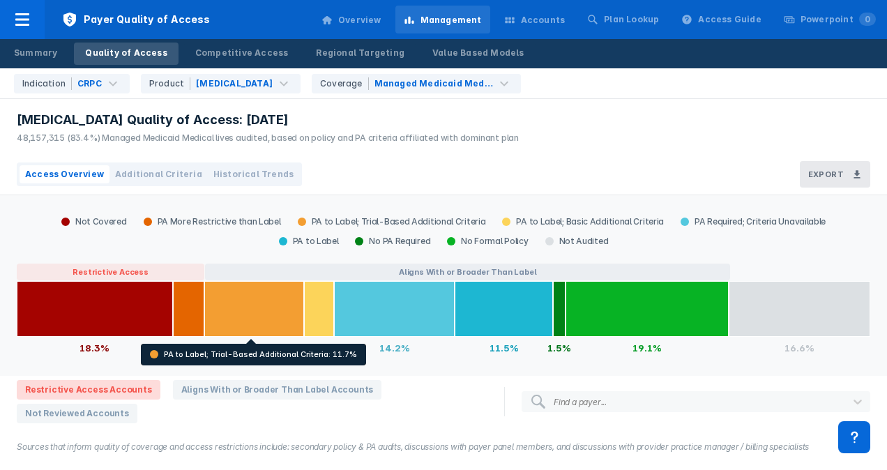
click at [560, 125] on div "[MEDICAL_DATA] Quality of Access: [DATE] 48,157,315 (83.4%) Managed Medicaid Me…" at bounding box center [443, 126] width 887 height 55
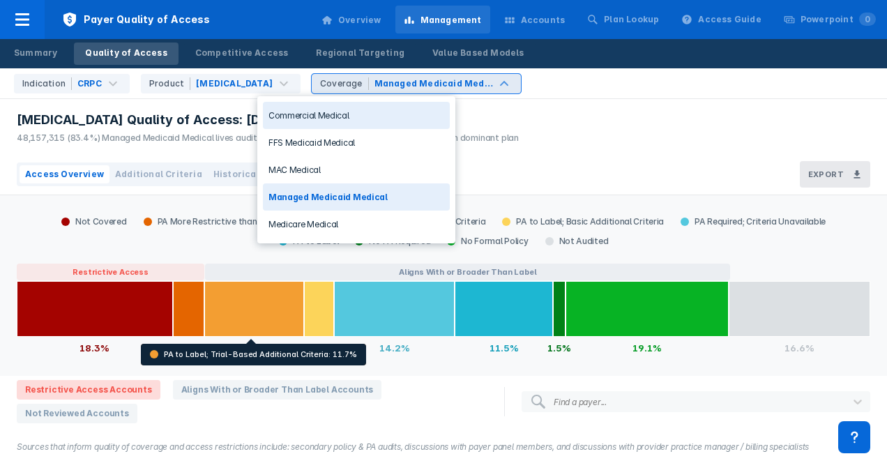
click at [401, 78] on div "Managed Medicaid Medical" at bounding box center [433, 83] width 118 height 13
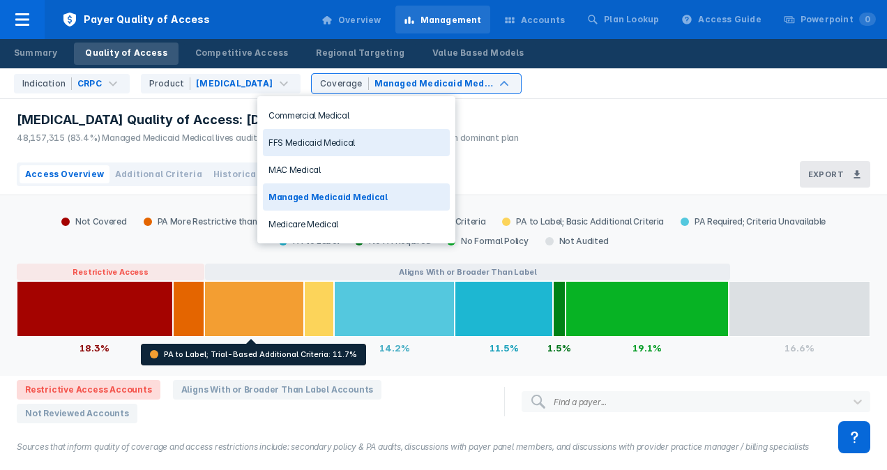
click at [336, 149] on div "FFS Medicaid Medical" at bounding box center [356, 142] width 187 height 27
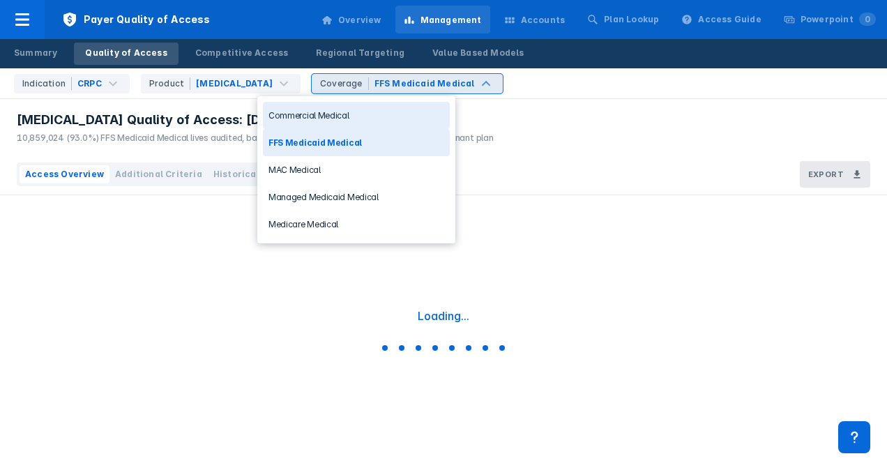
click at [397, 82] on div "FFS Medicaid Medical" at bounding box center [424, 83] width 100 height 13
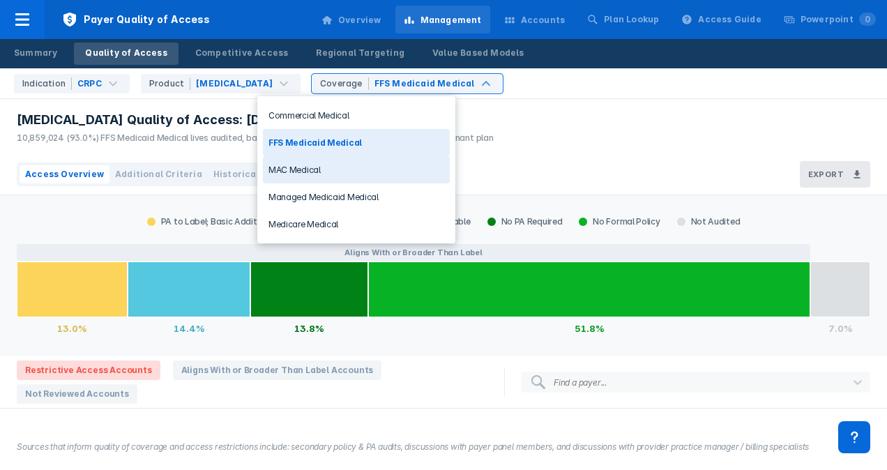
click at [344, 166] on div "MAC Medical" at bounding box center [356, 169] width 187 height 27
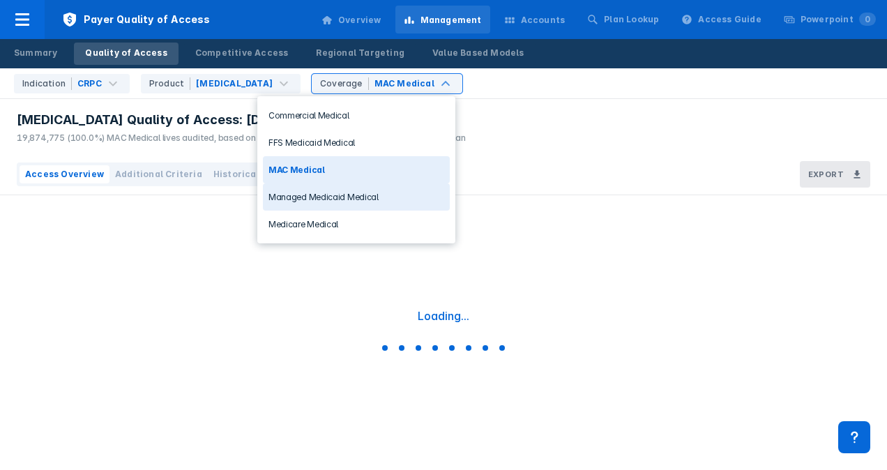
click at [328, 195] on div "Managed Medicaid Medical" at bounding box center [356, 196] width 187 height 27
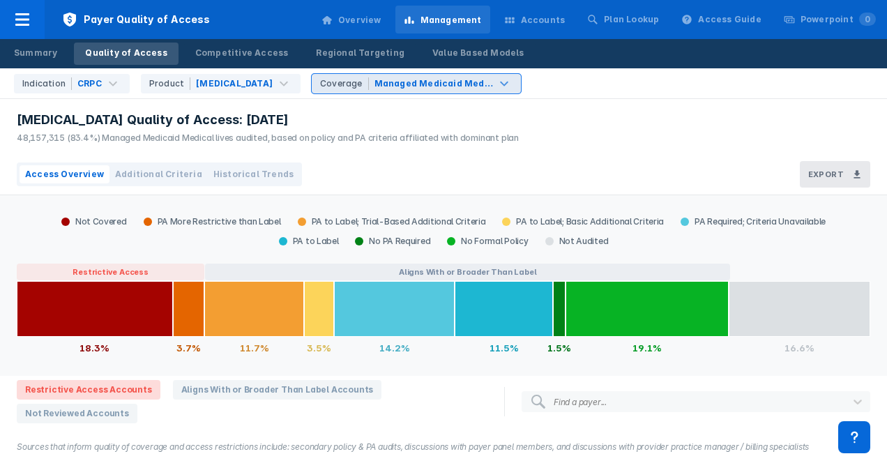
click at [351, 93] on div "Coverage Managed Medicaid Medical" at bounding box center [416, 84] width 209 height 20
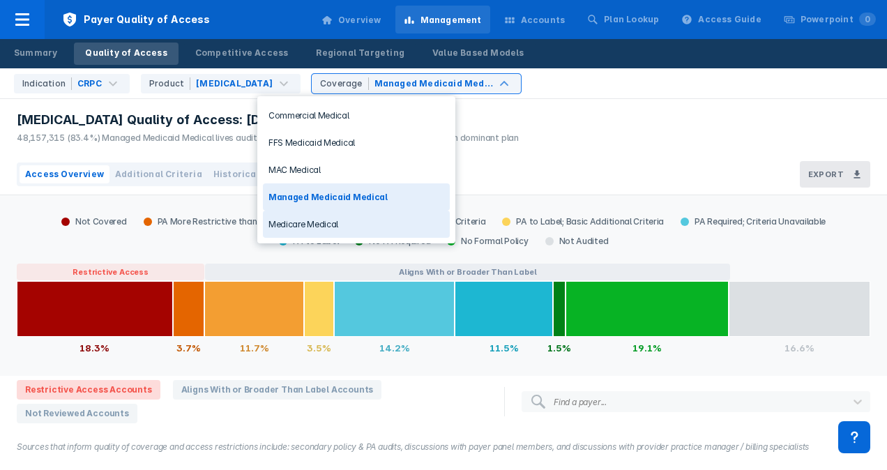
click at [319, 215] on div "Medicare Medical" at bounding box center [356, 223] width 187 height 27
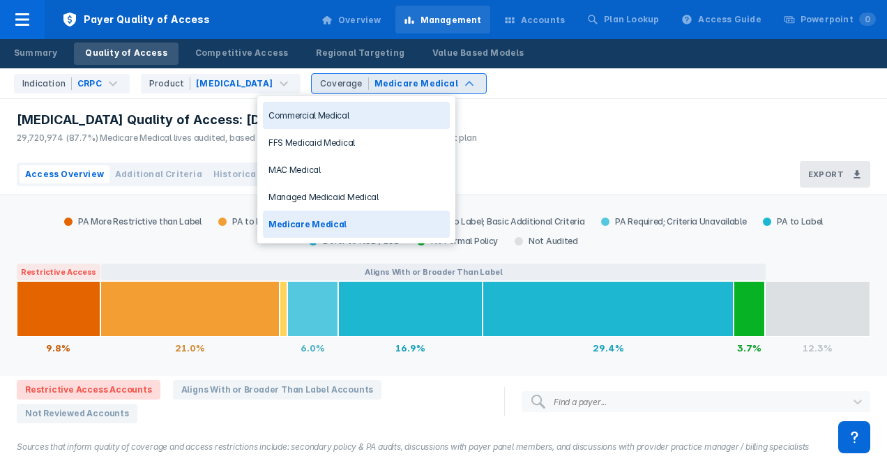
click at [392, 81] on div "Medicare Medical" at bounding box center [416, 83] width 84 height 13
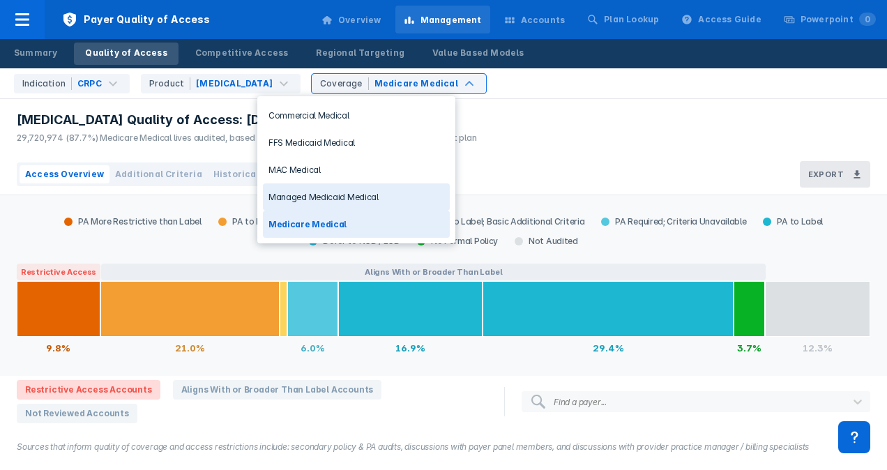
click at [348, 193] on div "Managed Medicaid Medical" at bounding box center [356, 196] width 187 height 27
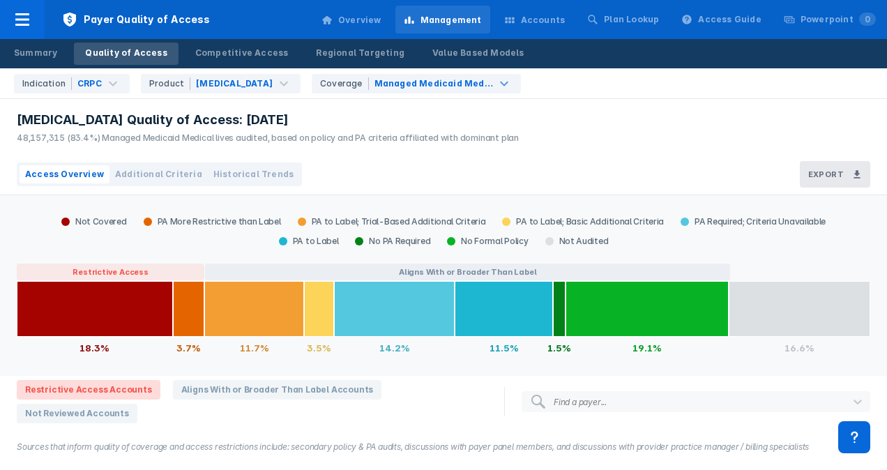
click at [394, 142] on div "48,157,315 (83.4%) Managed Medicaid Medical lives audited, based on policy and …" at bounding box center [268, 138] width 502 height 13
click at [374, 85] on div "Managed Medicaid Medical" at bounding box center [433, 83] width 118 height 13
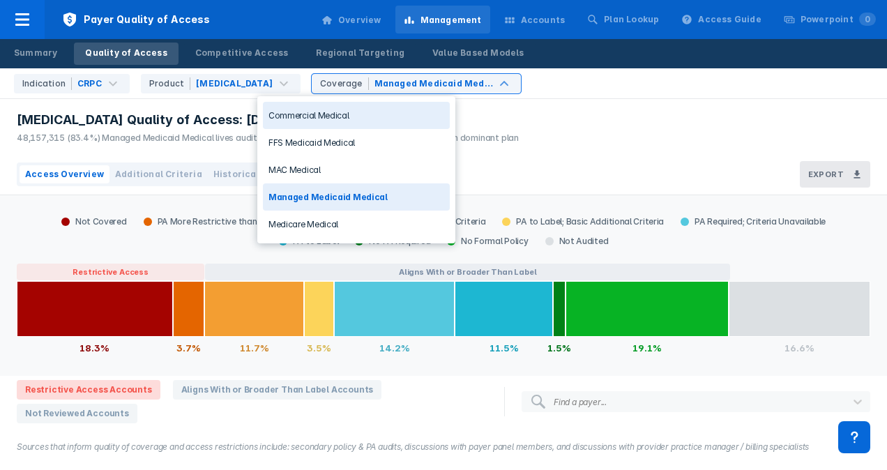
click at [340, 124] on div "Commercial Medical" at bounding box center [356, 115] width 187 height 27
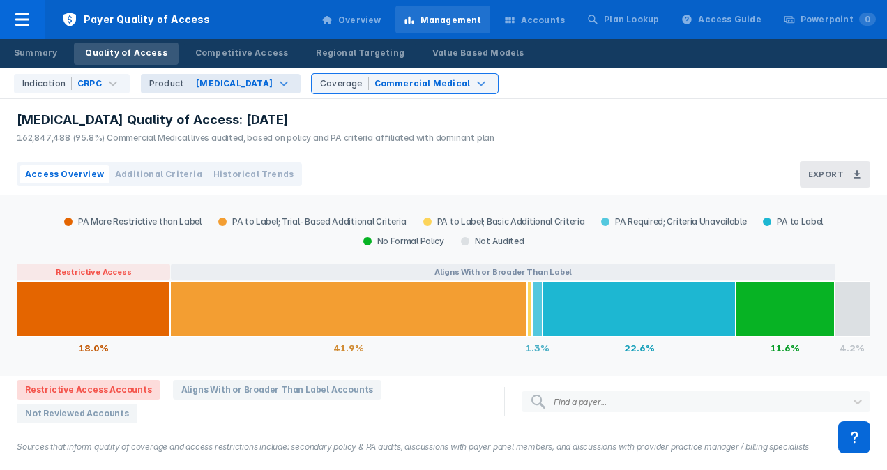
click at [217, 81] on div "[MEDICAL_DATA]" at bounding box center [234, 83] width 77 height 13
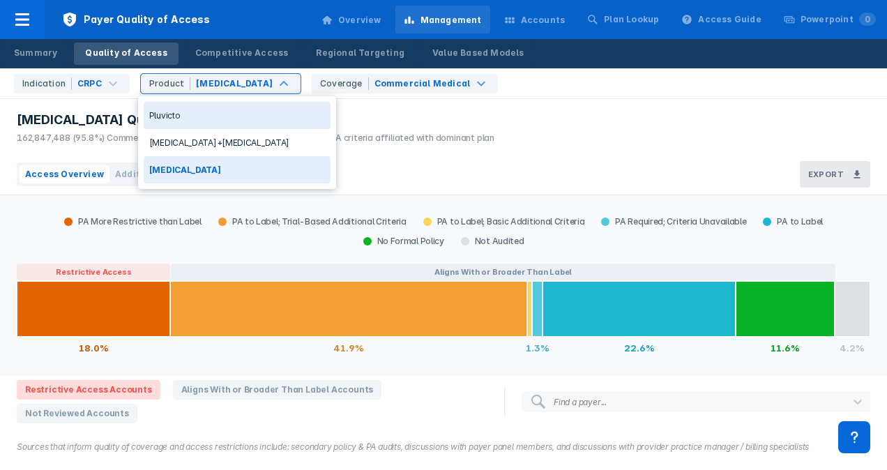
click at [213, 118] on div "Pluvicto" at bounding box center [237, 115] width 187 height 27
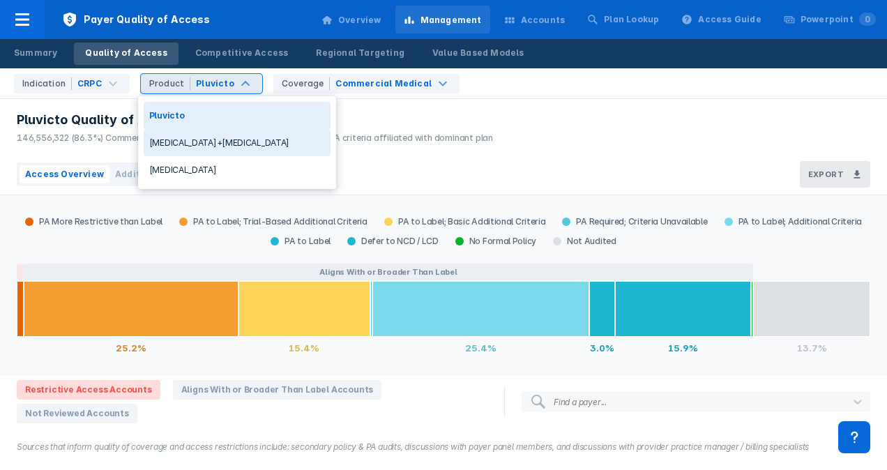
click at [197, 142] on div "[MEDICAL_DATA]+[MEDICAL_DATA]" at bounding box center [237, 142] width 187 height 27
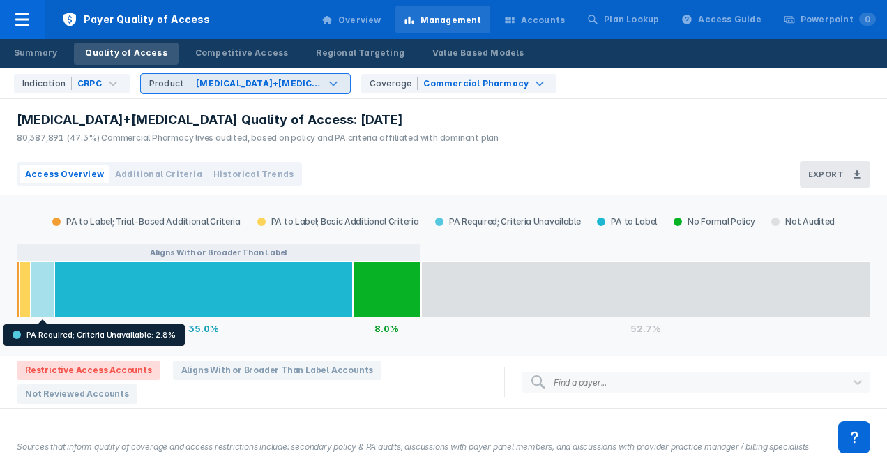
click at [43, 277] on div at bounding box center [43, 289] width 24 height 56
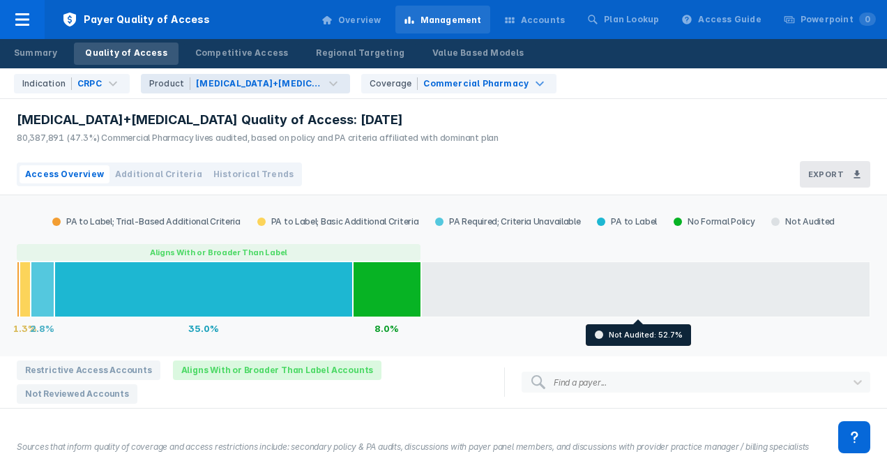
click at [519, 279] on div at bounding box center [645, 289] width 449 height 56
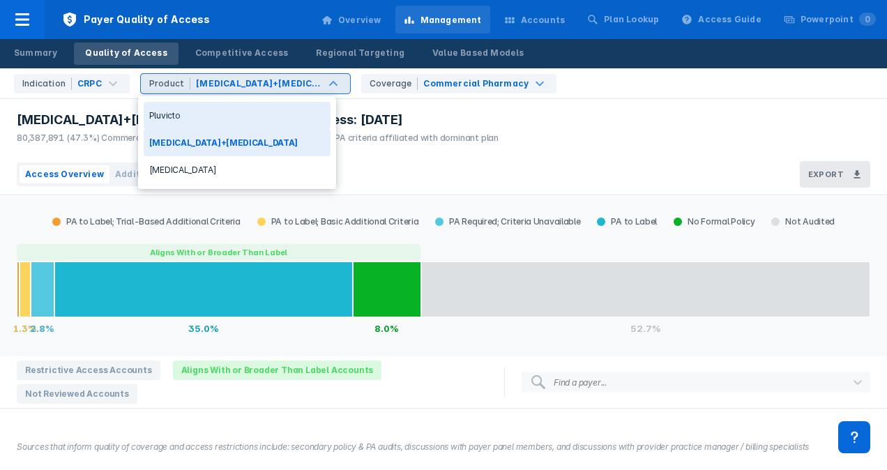
click at [230, 115] on div "Pluvicto" at bounding box center [237, 115] width 187 height 27
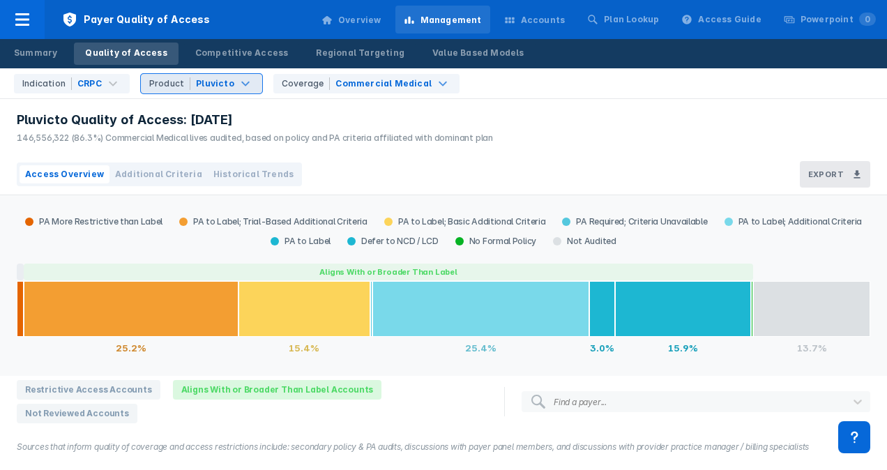
click at [330, 160] on div "Access Overview Additional Criteria Historical Trends Export" at bounding box center [443, 174] width 887 height 41
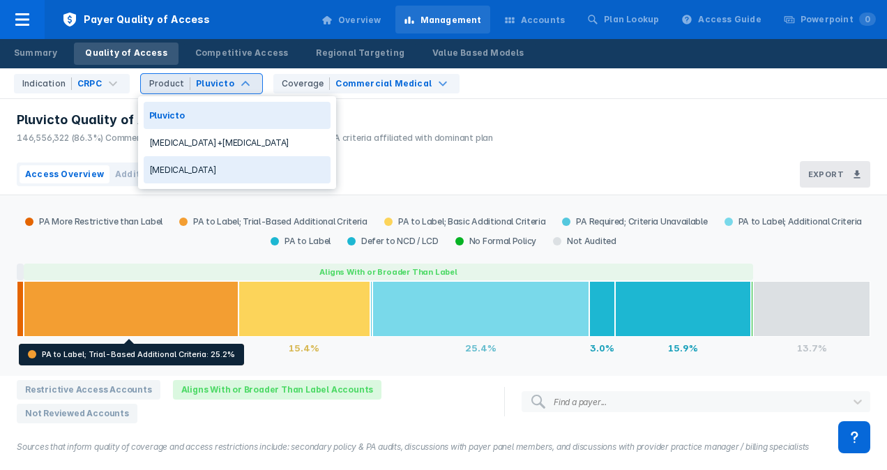
click at [201, 164] on div "[MEDICAL_DATA]" at bounding box center [237, 169] width 187 height 27
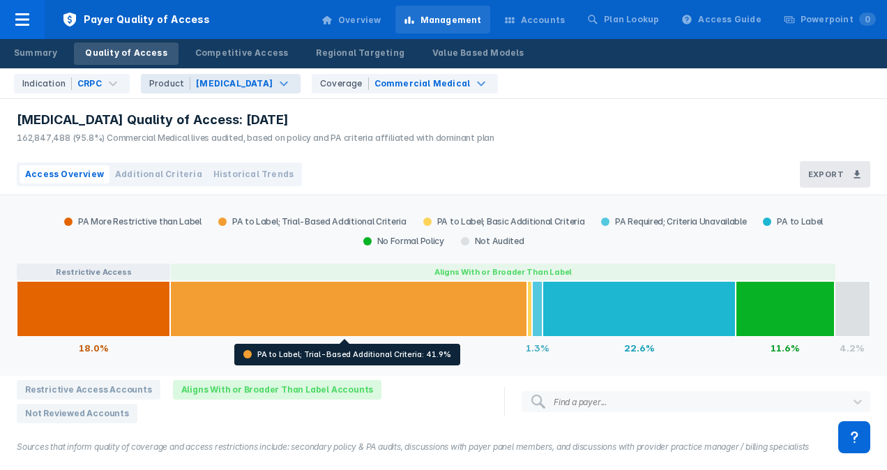
click at [364, 151] on div "[MEDICAL_DATA] Quality of Access: [DATE] 162,847,488 (95.8%) Commercial Medical…" at bounding box center [252, 126] width 504 height 55
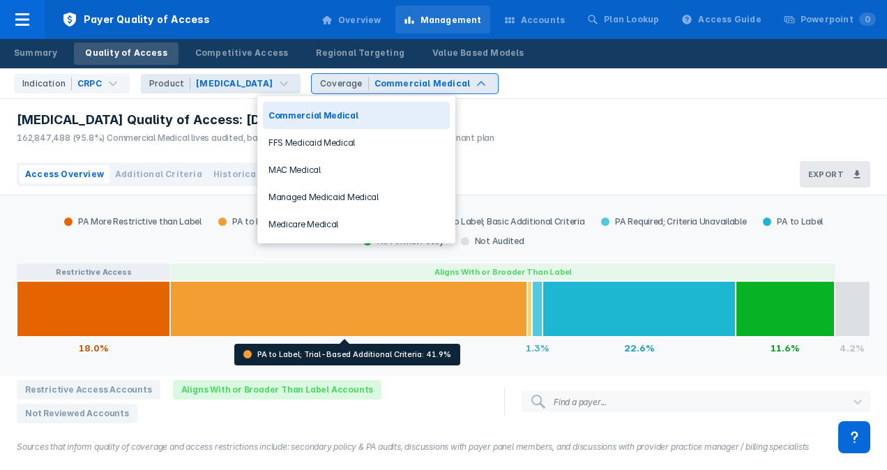
click at [374, 82] on div "Commercial Medical" at bounding box center [422, 83] width 96 height 13
click at [100, 84] on div "CRPC" at bounding box center [90, 84] width 28 height 14
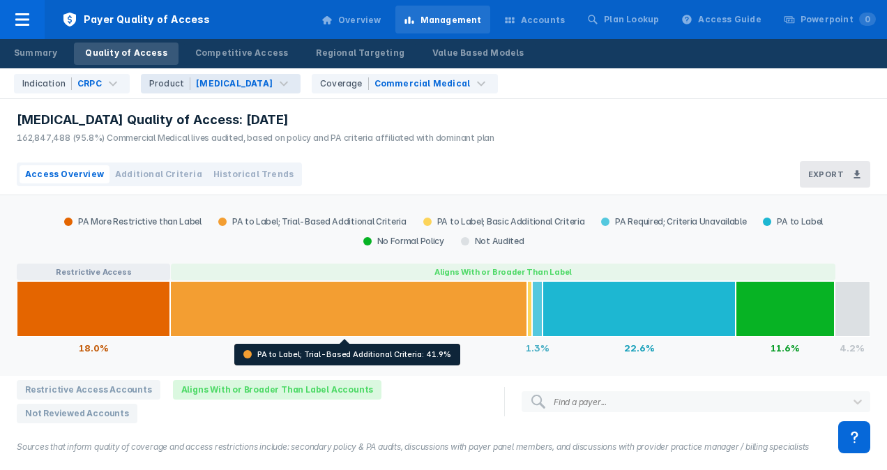
click at [286, 137] on div "162,847,488 (95.8%) Commercial Medical lives audited, based on policy and PA cr…" at bounding box center [255, 138] width 477 height 13
click at [38, 48] on div "Summary" at bounding box center [35, 53] width 43 height 13
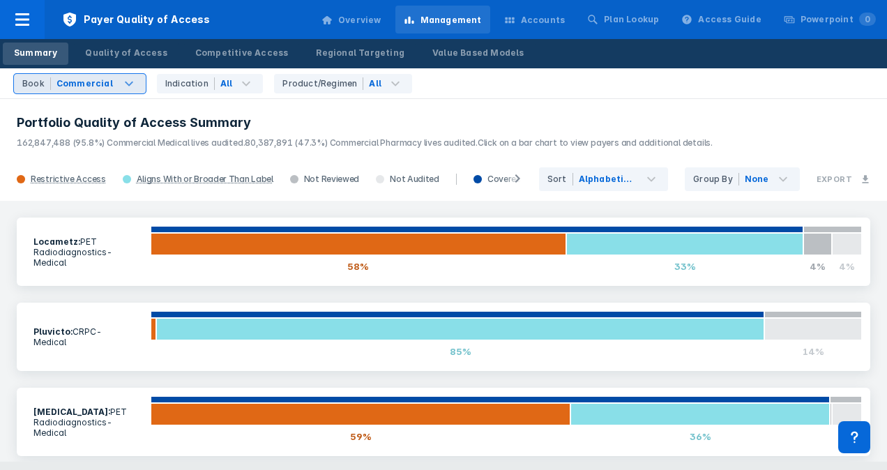
scroll to position [181, 0]
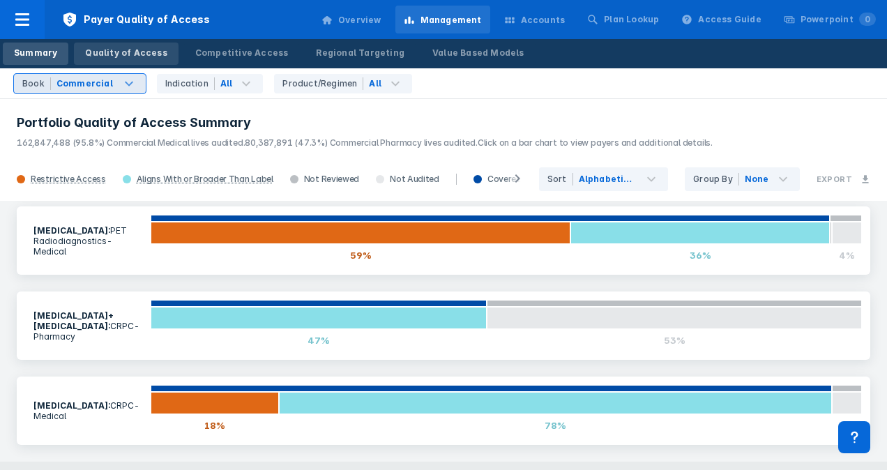
click at [146, 54] on div "Quality of Access" at bounding box center [126, 53] width 82 height 13
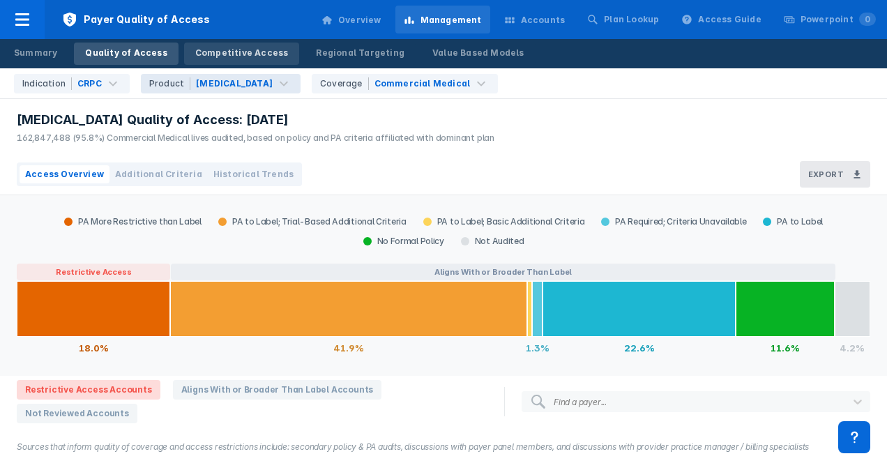
click at [230, 47] on div "Competitive Access" at bounding box center [241, 53] width 93 height 13
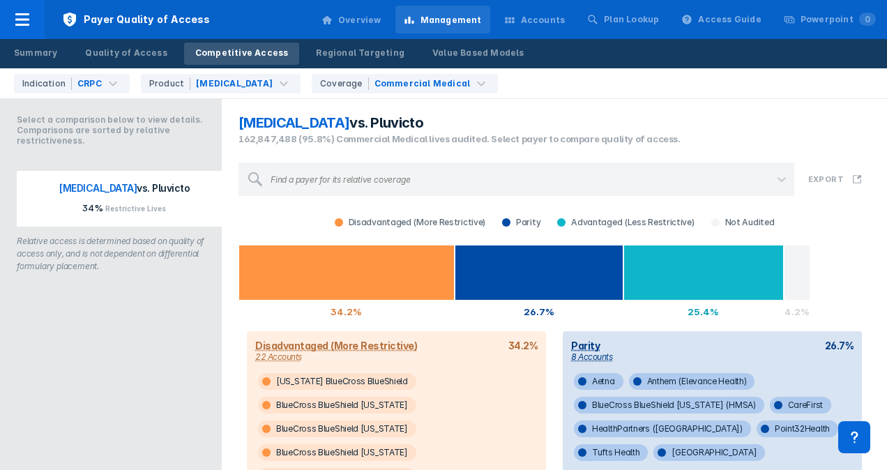
click at [121, 186] on p "[MEDICAL_DATA] vs. Pluvicto" at bounding box center [123, 192] width 195 height 20
click at [436, 133] on span "162,847,488 (95.8%) Commercial Medical lives audited. Select payer to compare q…" at bounding box center [459, 138] width 442 height 11
click at [218, 81] on div "[MEDICAL_DATA]" at bounding box center [233, 83] width 79 height 13
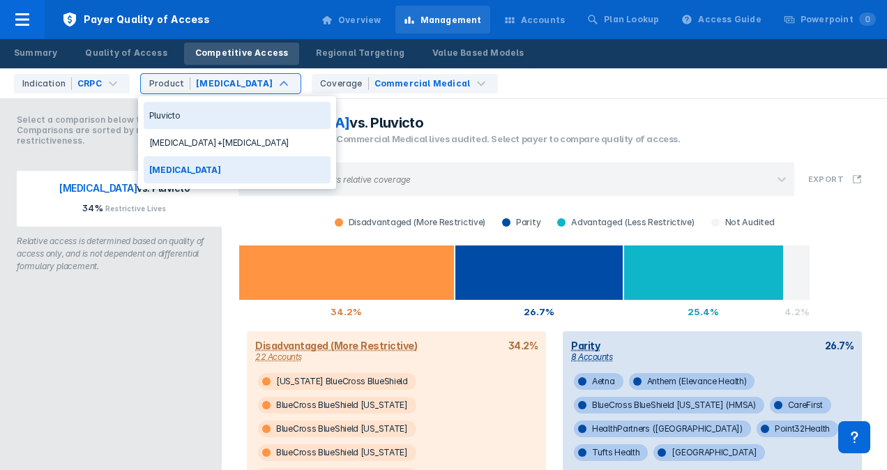
click at [201, 121] on div "Pluvicto" at bounding box center [237, 115] width 187 height 27
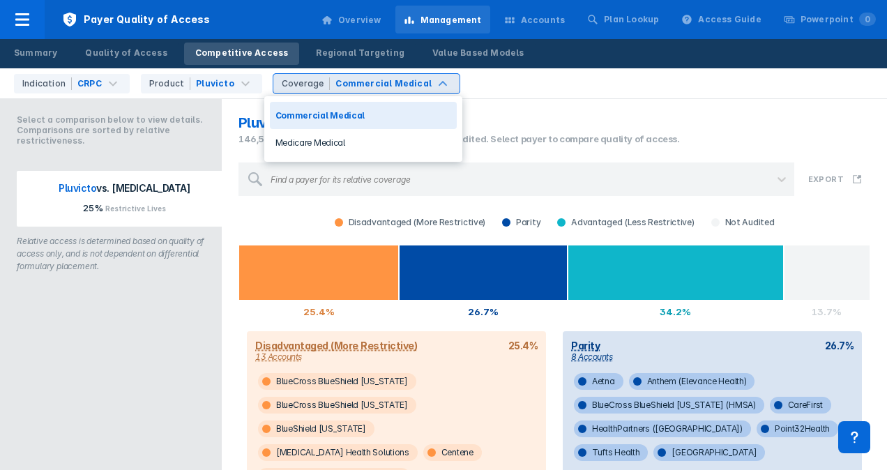
click at [367, 84] on div "Commercial Medical" at bounding box center [383, 83] width 96 height 13
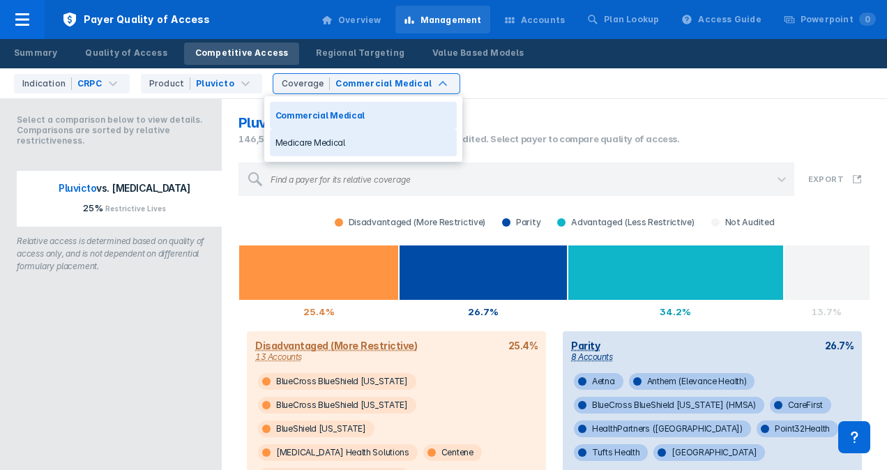
click at [323, 141] on div "Medicare Medical" at bounding box center [363, 142] width 187 height 27
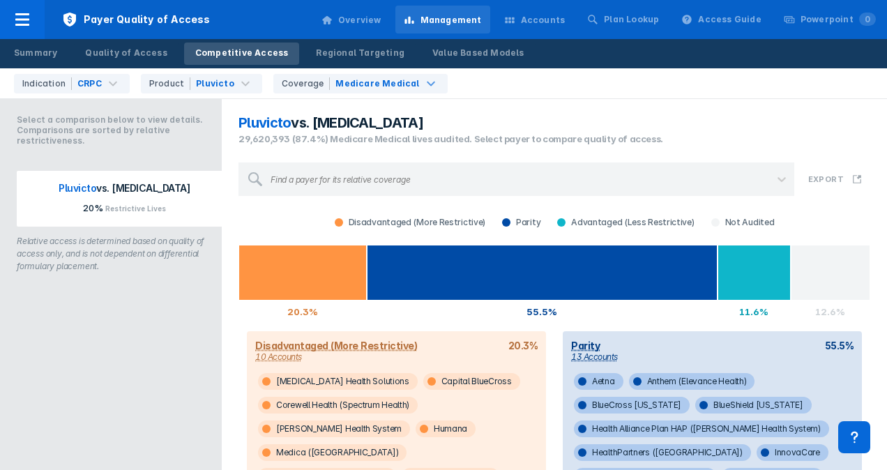
click at [358, 135] on span "29,620,393 (87.4%) Medicare Medical lives audited. Select payer to compare qual…" at bounding box center [450, 138] width 424 height 11
click at [383, 125] on section "Pluvicto vs. [MEDICAL_DATA]" at bounding box center [553, 122] width 631 height 17
click at [222, 84] on div "Pluvicto" at bounding box center [215, 83] width 38 height 13
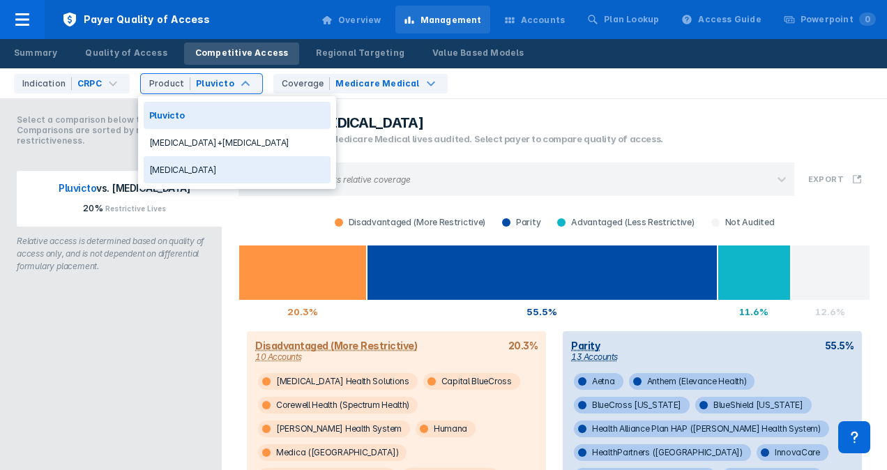
click at [184, 171] on div "[MEDICAL_DATA]" at bounding box center [237, 169] width 187 height 27
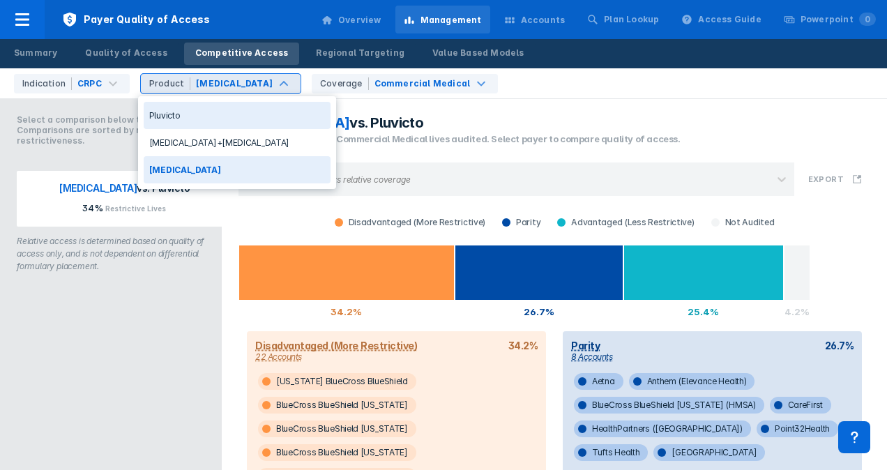
click at [204, 90] on div "Product [MEDICAL_DATA]" at bounding box center [221, 84] width 160 height 20
click at [202, 125] on div "Pluvicto" at bounding box center [237, 115] width 187 height 27
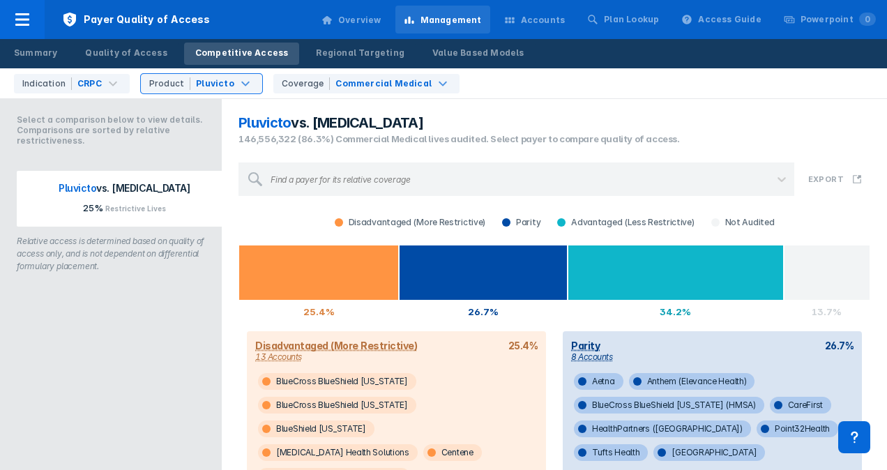
click at [378, 125] on section "Pluvicto vs. [MEDICAL_DATA]" at bounding box center [553, 122] width 631 height 17
click at [377, 78] on div "Commercial Medical" at bounding box center [383, 83] width 96 height 13
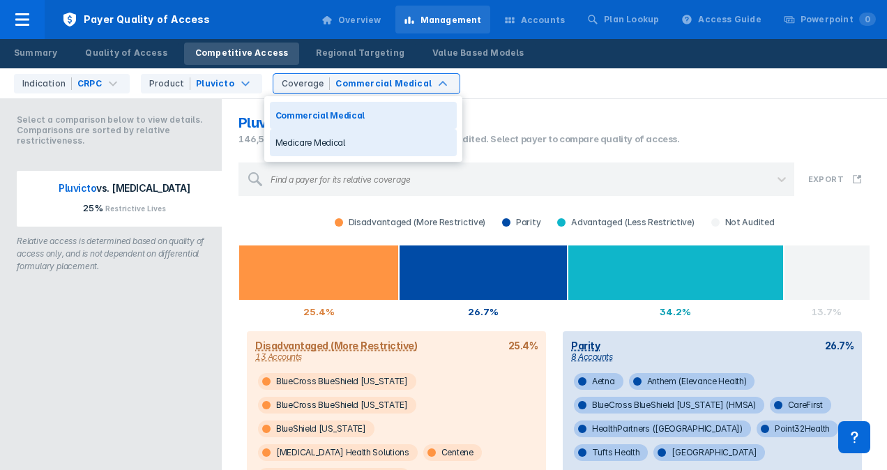
click at [357, 136] on div "Medicare Medical" at bounding box center [363, 142] width 187 height 27
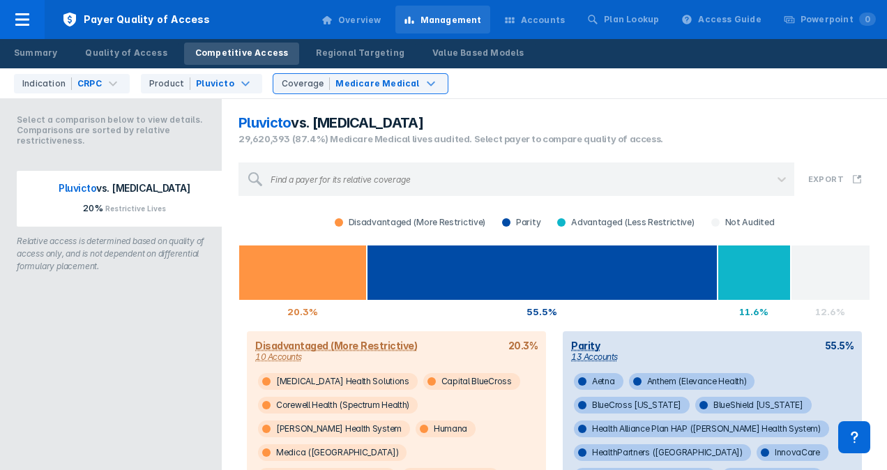
click at [404, 144] on span "29,620,393 (87.4%) Medicare Medical lives audited. Select payer to compare qual…" at bounding box center [450, 138] width 424 height 11
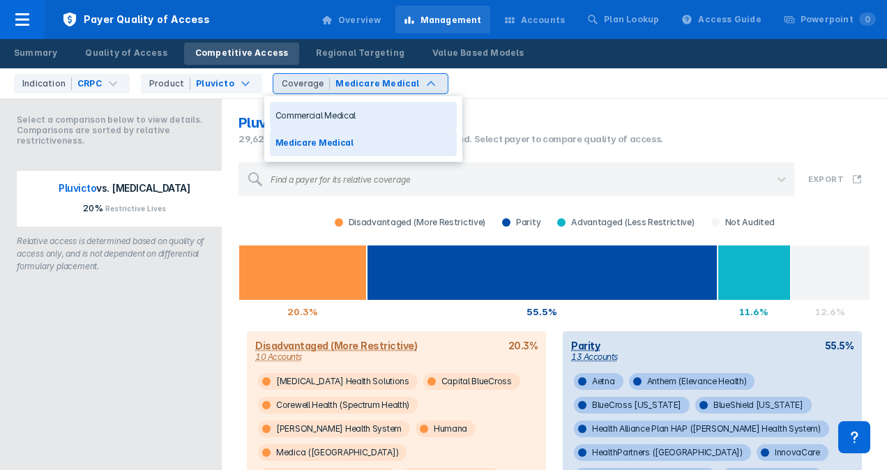
click at [341, 78] on div "Medicare Medical" at bounding box center [377, 83] width 84 height 13
click at [509, 107] on div "Pluvicto vs. [MEDICAL_DATA] 29,620,393 (87.4%) Medicare Medical lives audited. …" at bounding box center [554, 130] width 648 height 48
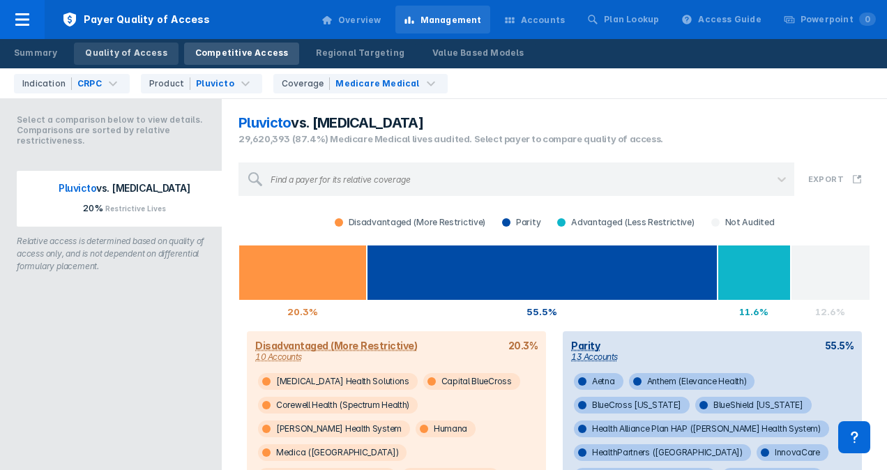
click at [130, 57] on div "Quality of Access" at bounding box center [126, 53] width 82 height 13
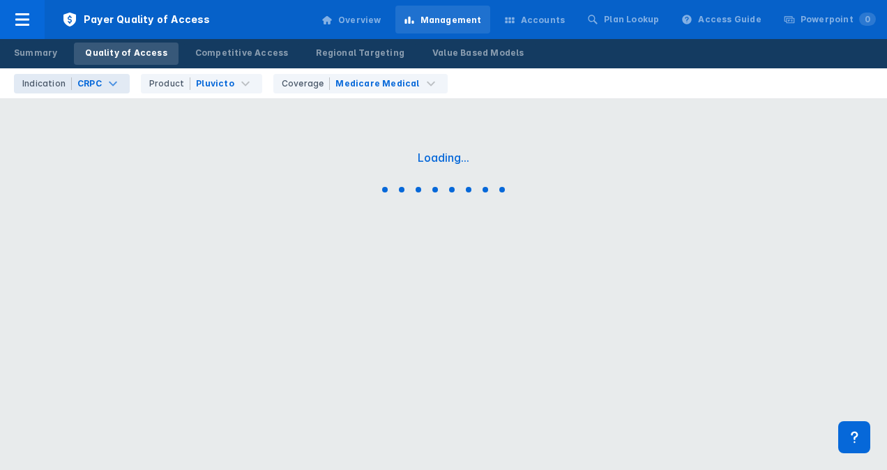
click at [99, 82] on div "CRPC" at bounding box center [89, 83] width 27 height 13
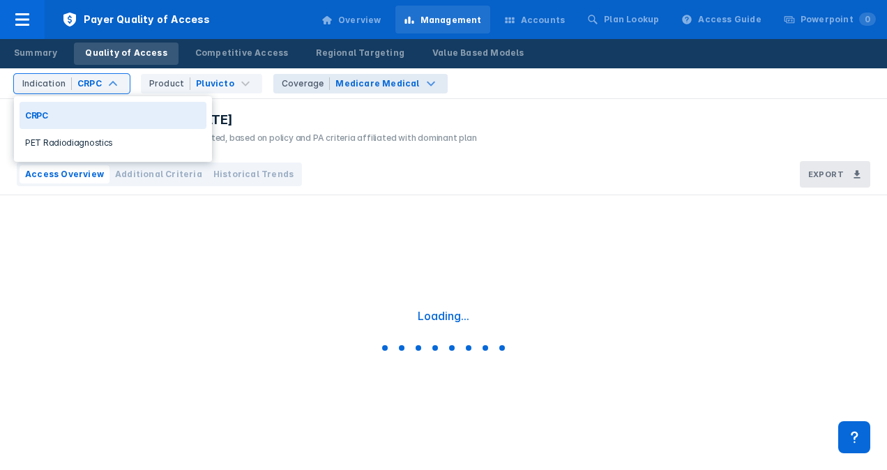
click at [335, 74] on div "Coverage Medicare Medical" at bounding box center [360, 84] width 174 height 20
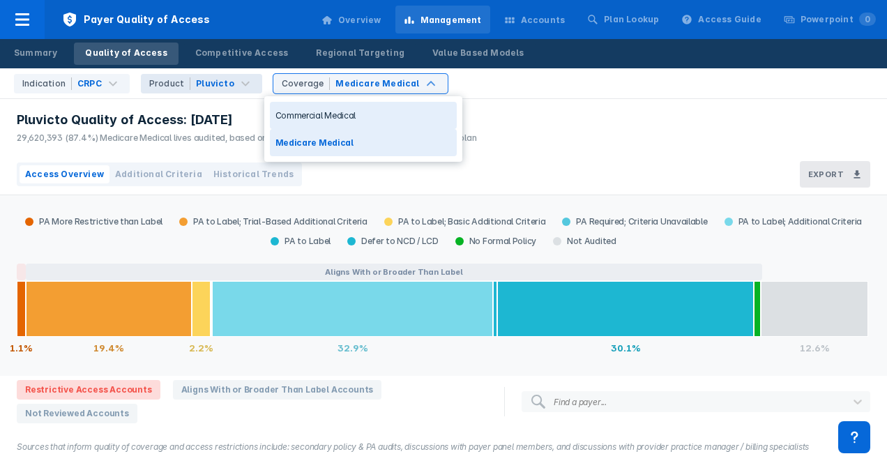
click at [213, 86] on div "Pluvicto" at bounding box center [215, 83] width 38 height 13
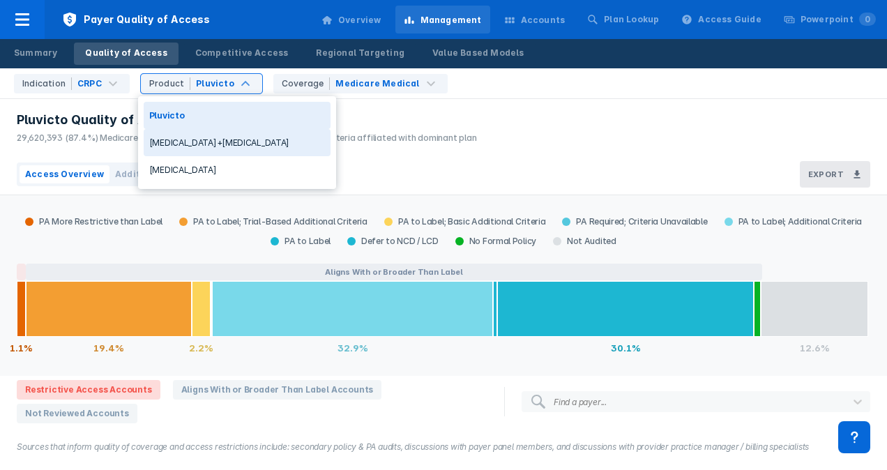
click at [208, 137] on div "[MEDICAL_DATA]+[MEDICAL_DATA]" at bounding box center [237, 142] width 187 height 27
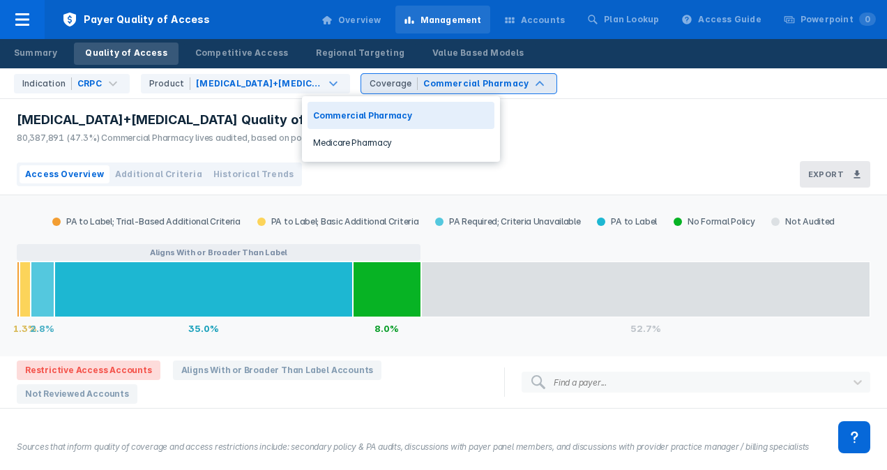
click at [423, 81] on div "Commercial Pharmacy" at bounding box center [475, 83] width 105 height 13
click at [100, 82] on div "CRPC" at bounding box center [90, 84] width 28 height 14
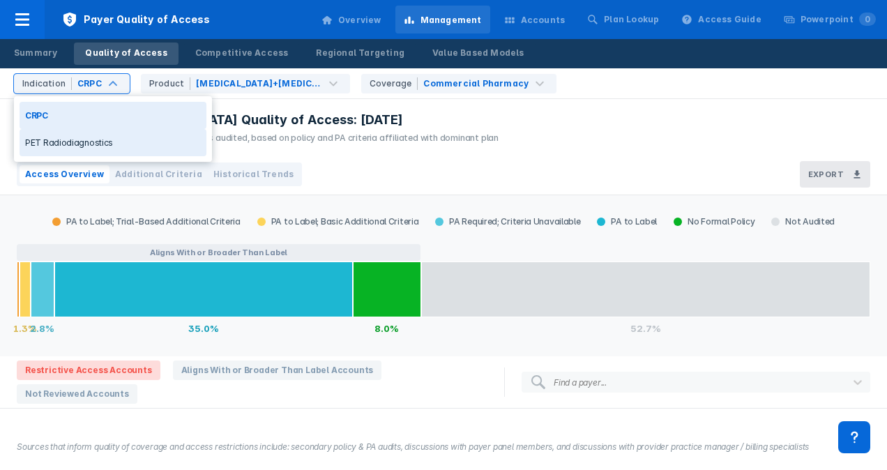
click at [98, 144] on div "PET Radiodiagnostics" at bounding box center [113, 142] width 187 height 27
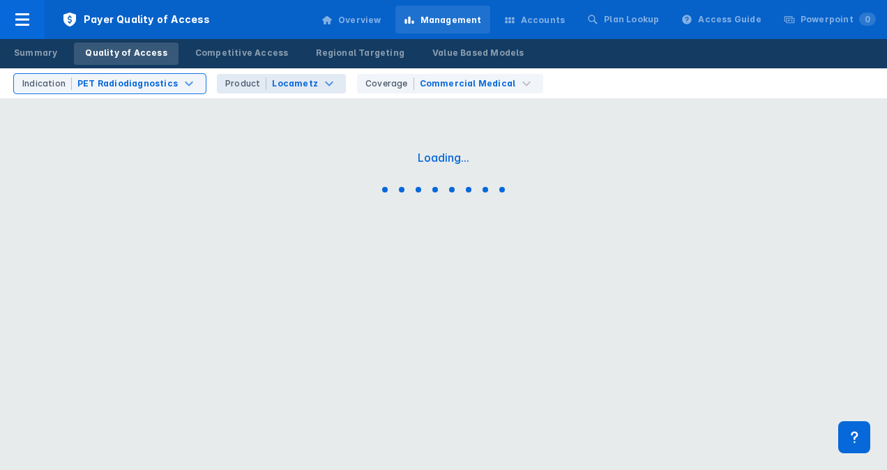
click at [296, 80] on div "Locametz" at bounding box center [295, 83] width 46 height 13
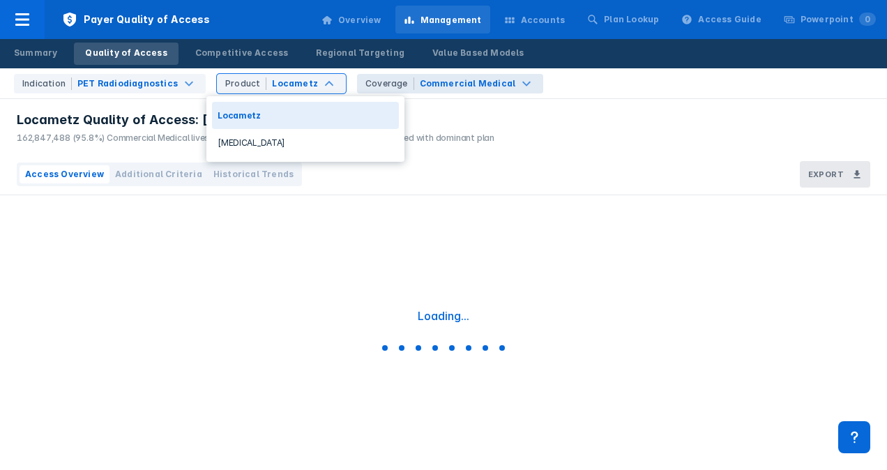
click at [454, 80] on div "Commercial Medical" at bounding box center [468, 83] width 96 height 13
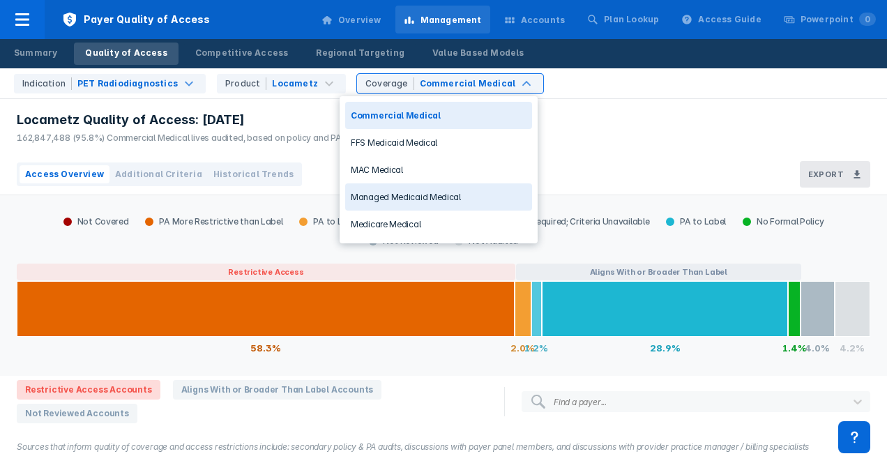
click at [413, 204] on div "Managed Medicaid Medical" at bounding box center [438, 196] width 187 height 27
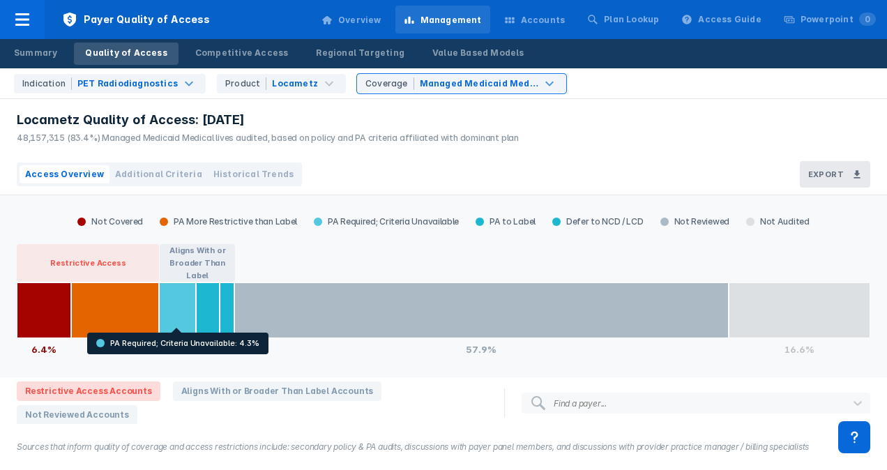
click at [167, 176] on span "Additional Criteria" at bounding box center [158, 174] width 87 height 13
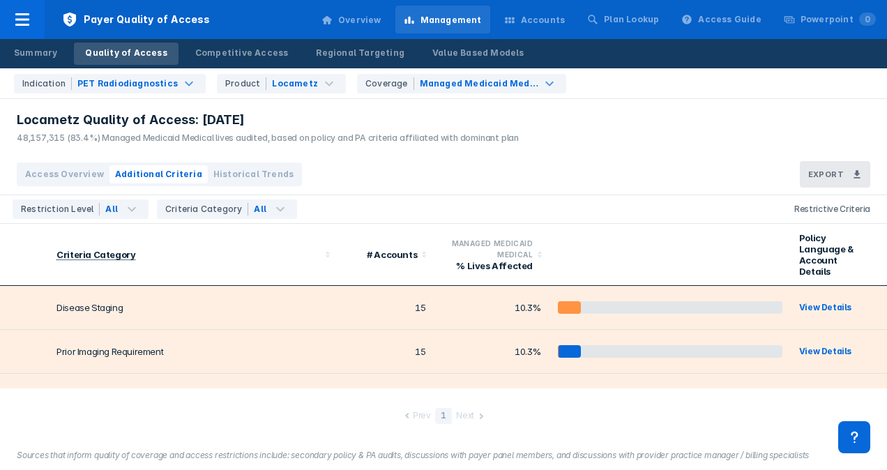
click at [84, 174] on span "Access Overview" at bounding box center [64, 174] width 79 height 13
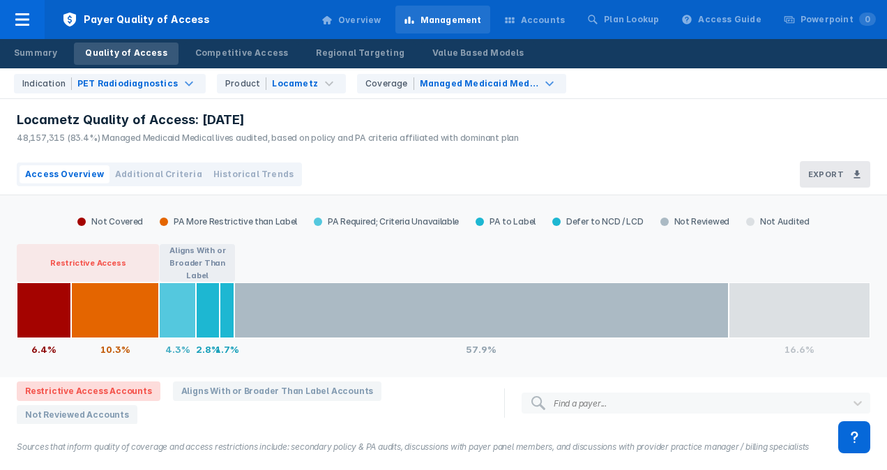
click at [343, 141] on div "48,157,315 (83.4%) Managed Medicaid Medical lives audited, based on policy and …" at bounding box center [268, 138] width 502 height 13
